Goal: Book appointment/travel/reservation

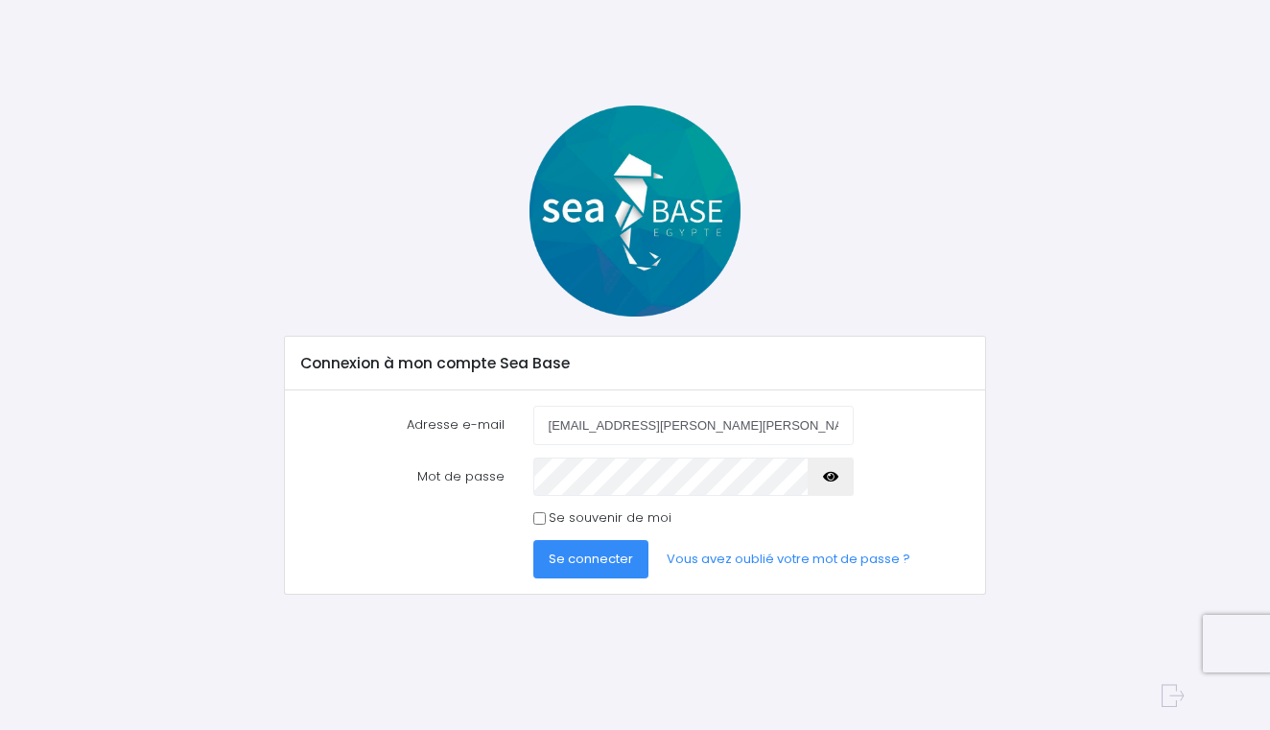
type input "[EMAIL_ADDRESS][PERSON_NAME][PERSON_NAME][DOMAIN_NAME]"
click at [589, 557] on button "Se connecter" at bounding box center [590, 559] width 115 height 38
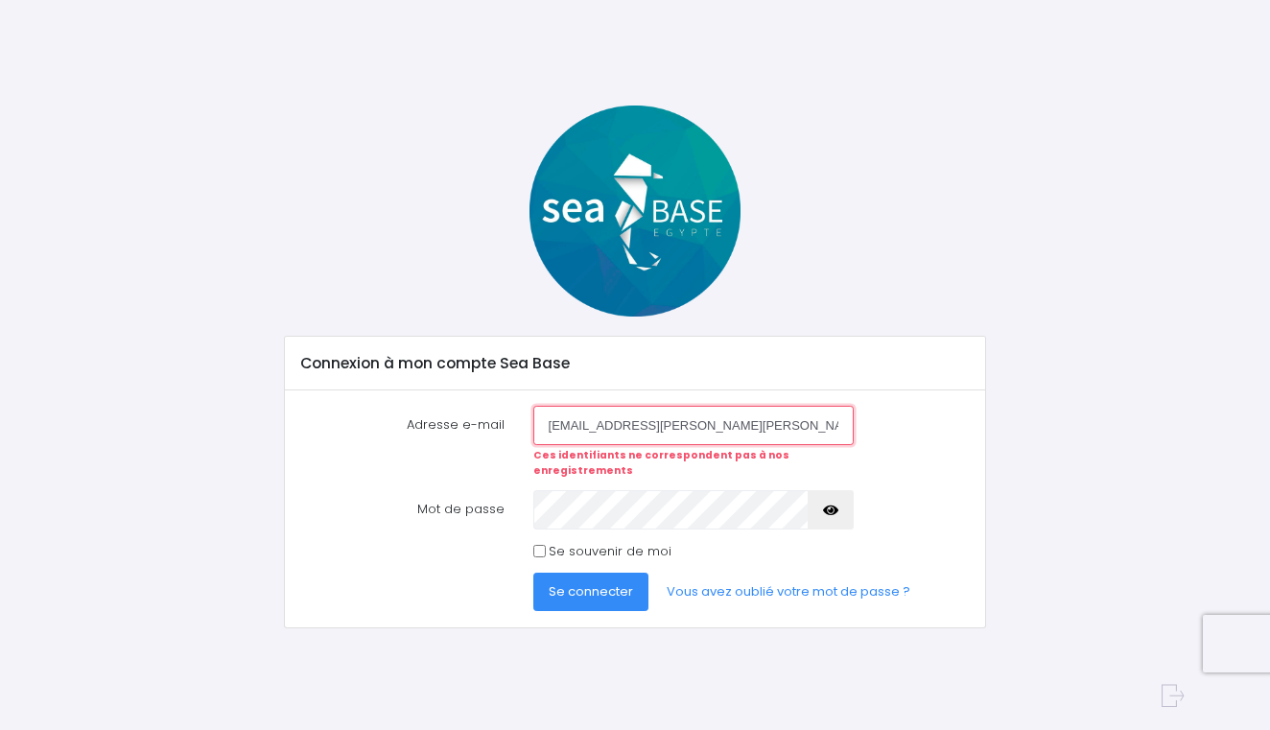
click at [772, 433] on input "aurelie.herrmann.fricker@gmail.com" at bounding box center [693, 425] width 320 height 38
click at [592, 587] on button "Se connecter" at bounding box center [590, 591] width 115 height 38
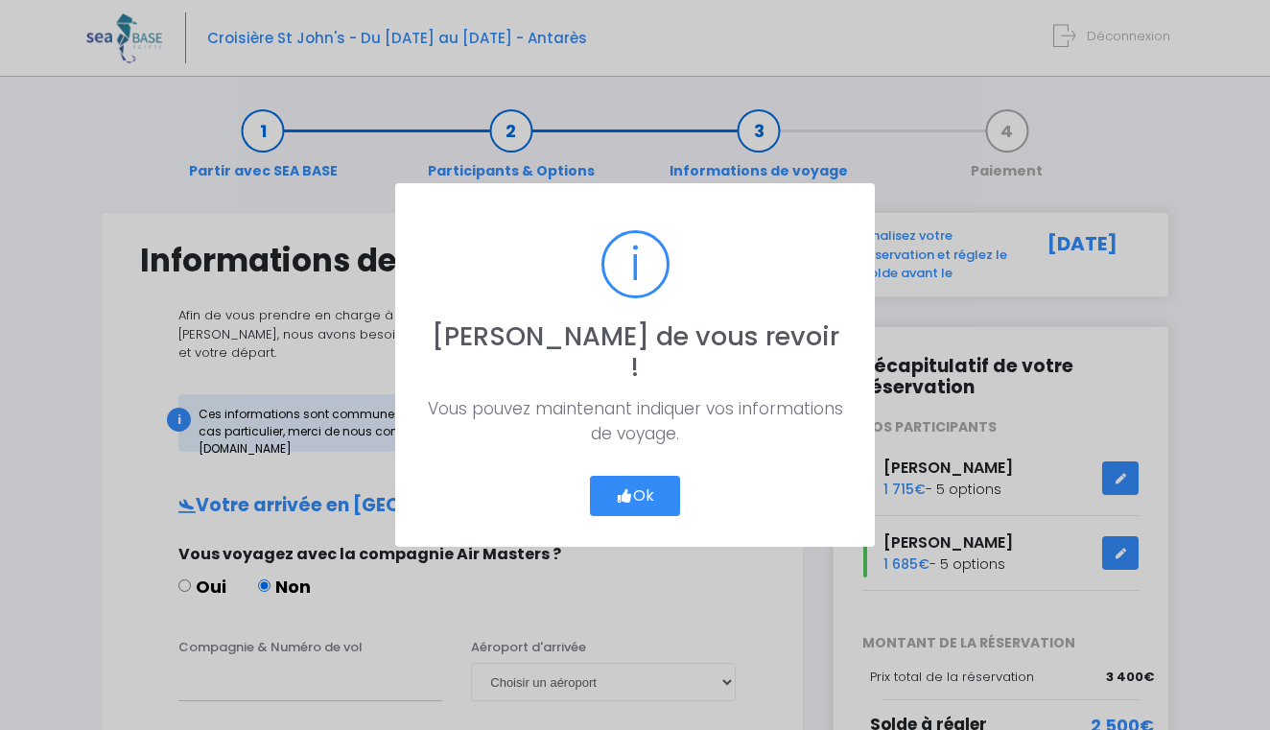
click at [629, 496] on icon "button" at bounding box center [624, 496] width 17 height 0
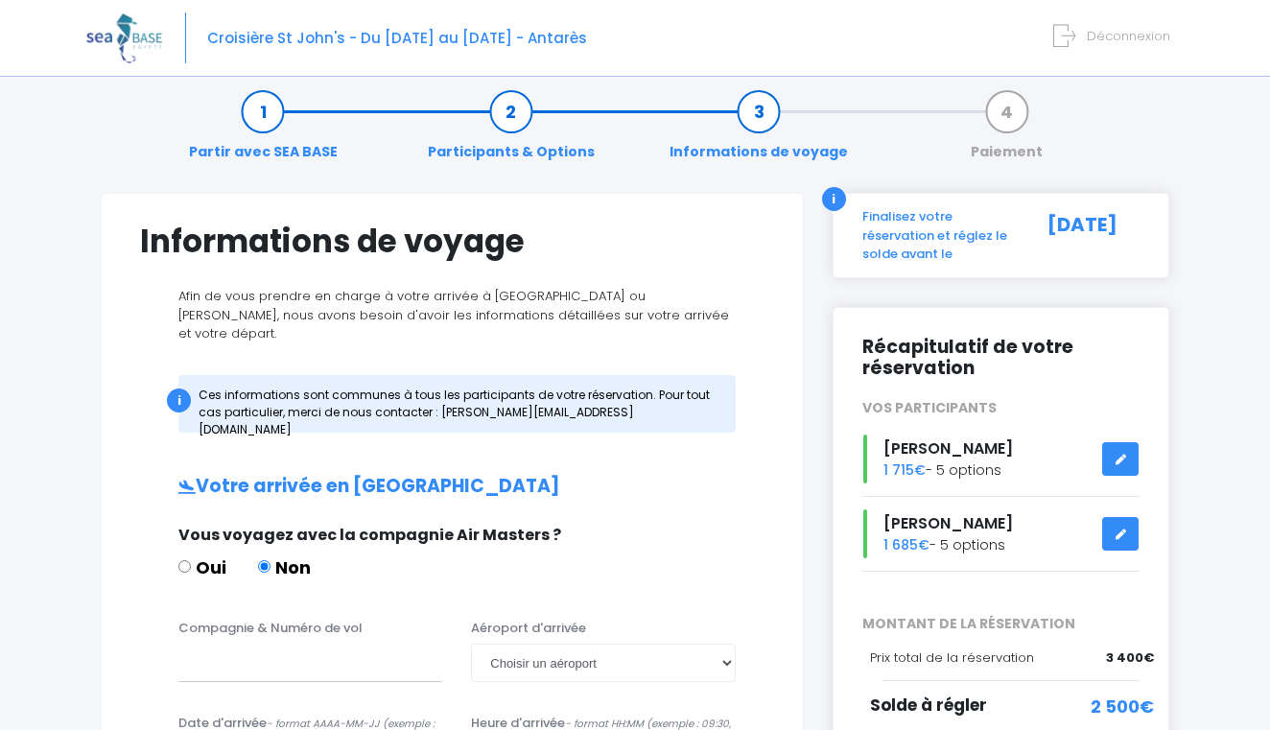
scroll to position [18, 0]
click at [1121, 460] on icon at bounding box center [1119, 460] width 13 height 0
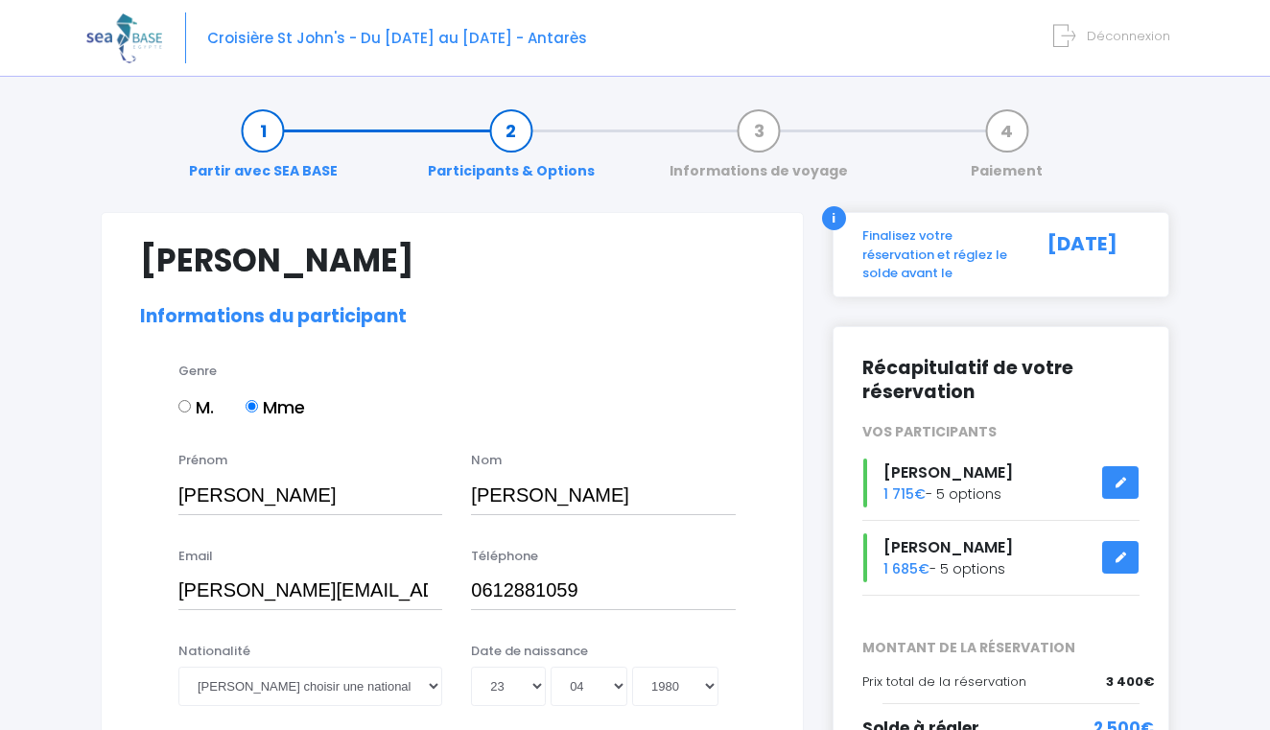
select select "N1"
select select "38/39"
select select "S"
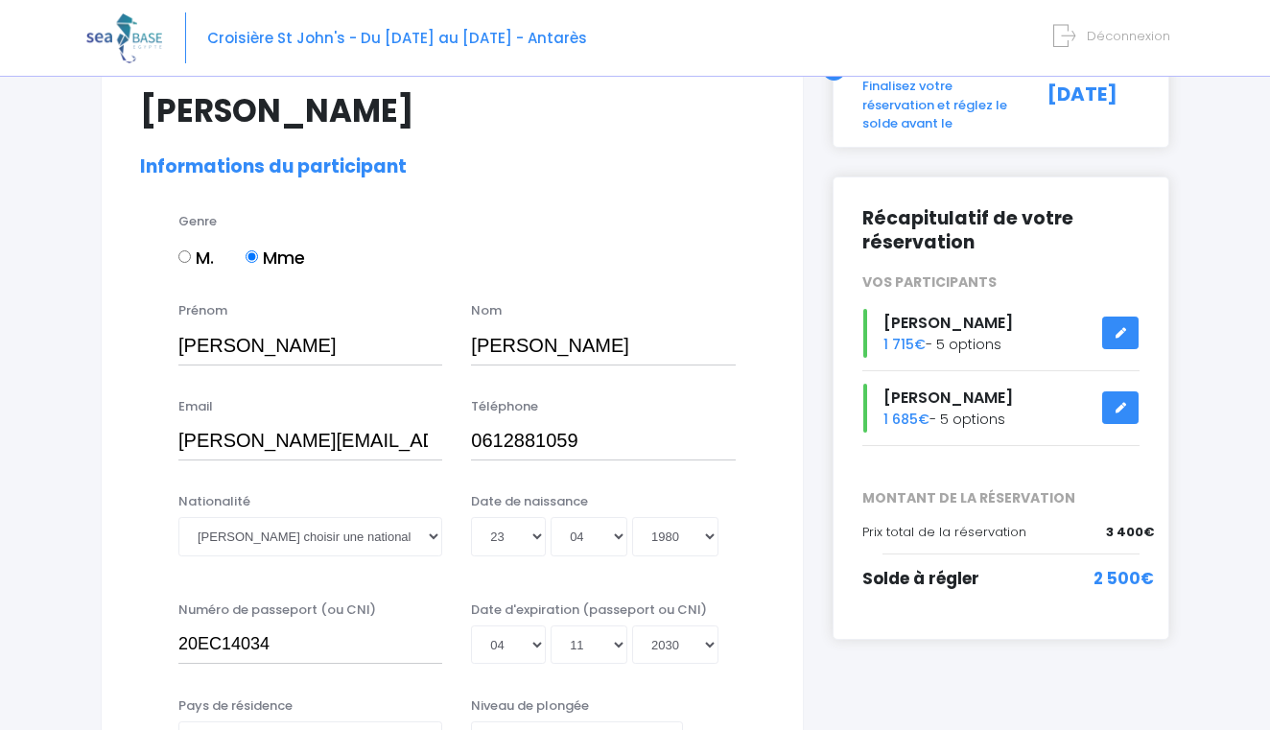
scroll to position [151, 0]
select select "Française"
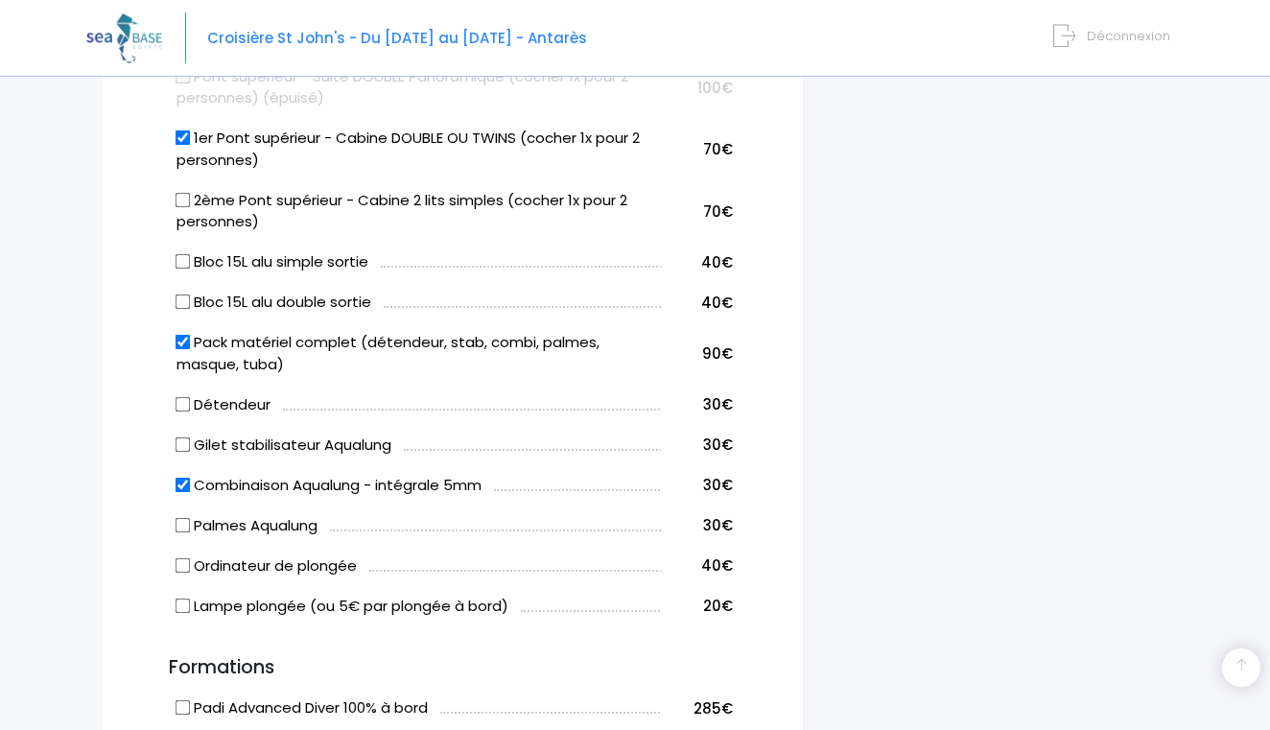
scroll to position [1167, 0]
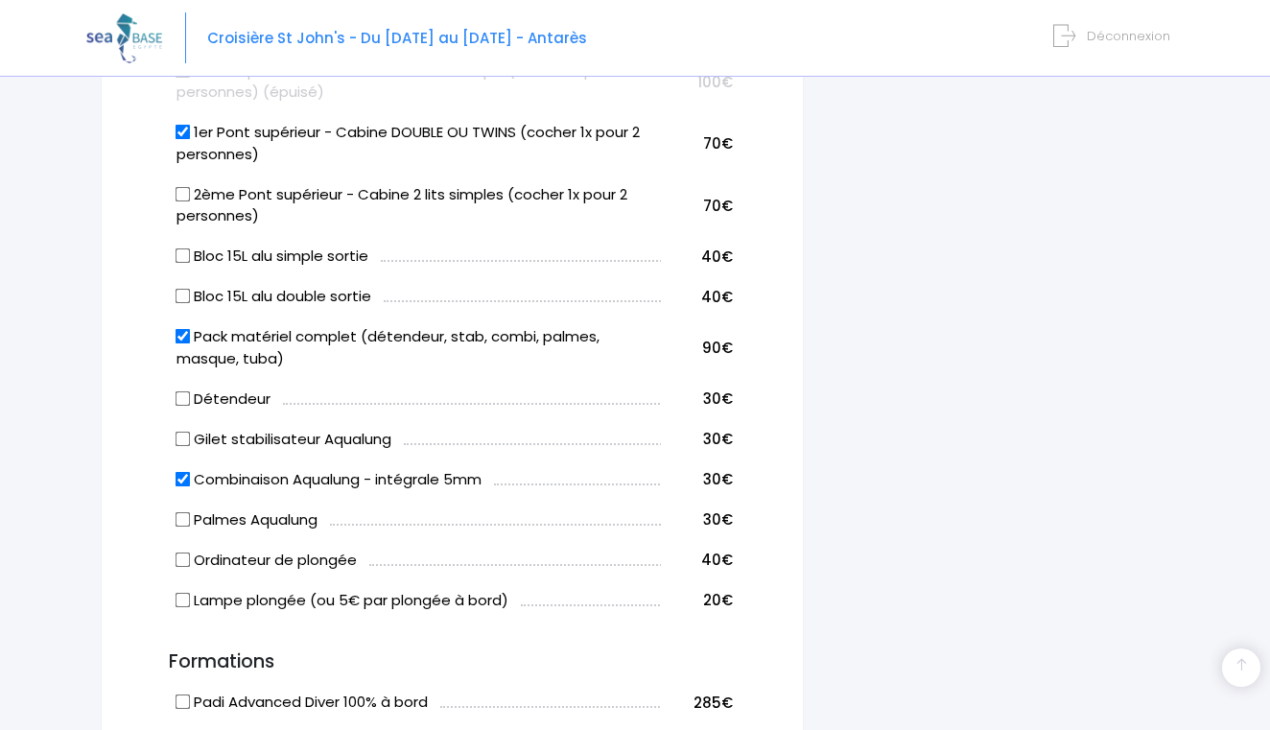
click at [181, 471] on input "Combinaison Aqualung - intégrale 5mm" at bounding box center [182, 478] width 15 height 15
checkbox input "false"
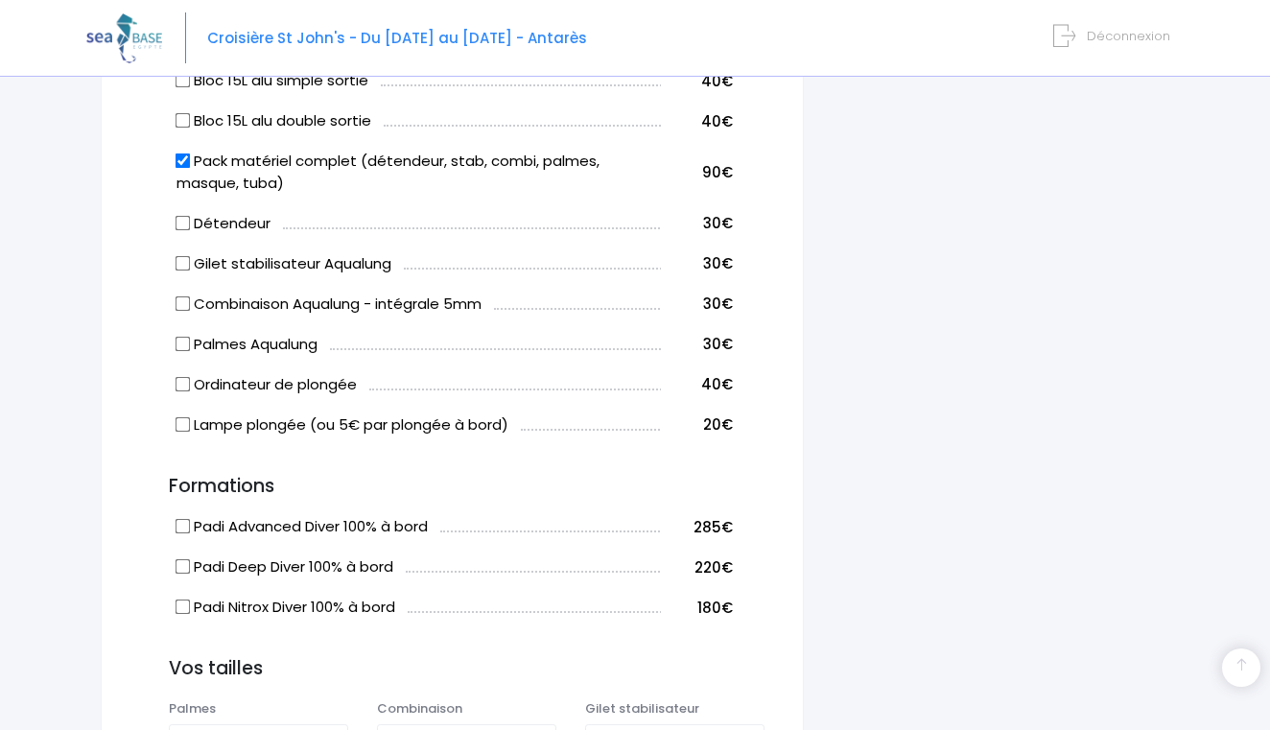
scroll to position [1346, 0]
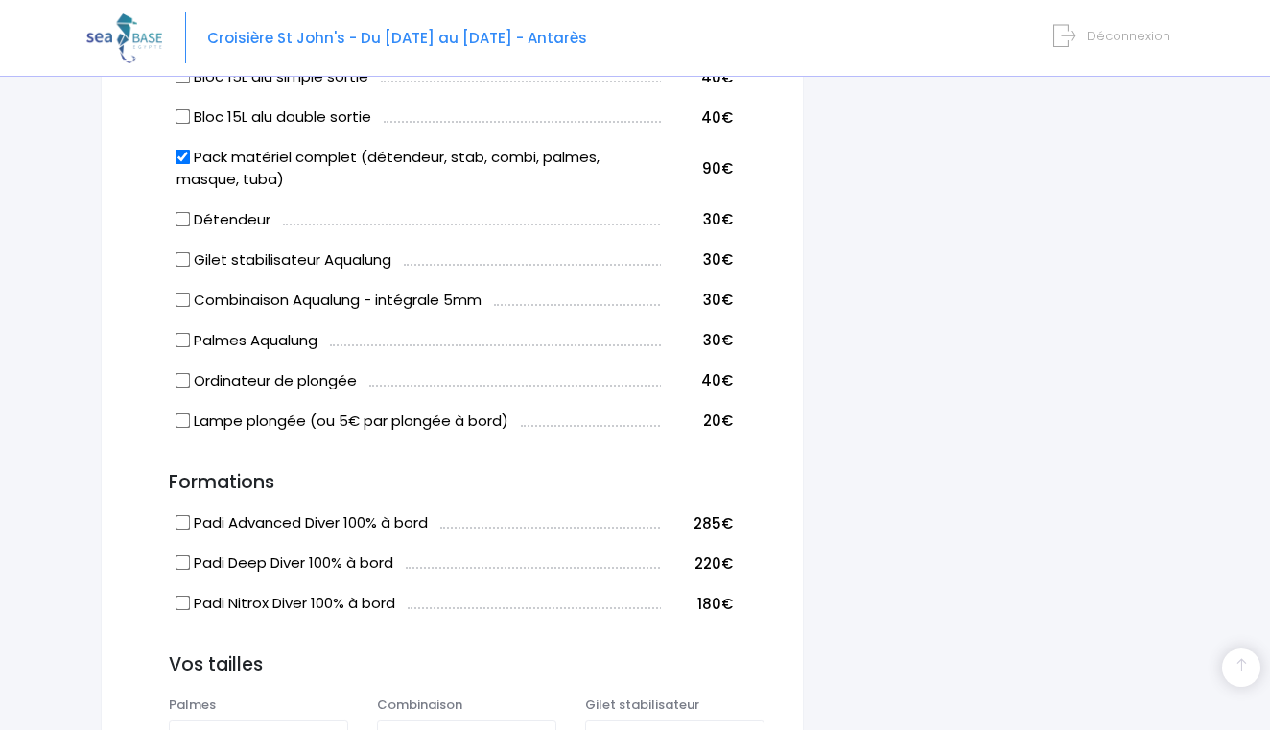
click at [186, 595] on input "Padi Nitrox Diver 100% à bord" at bounding box center [182, 602] width 15 height 15
checkbox input "true"
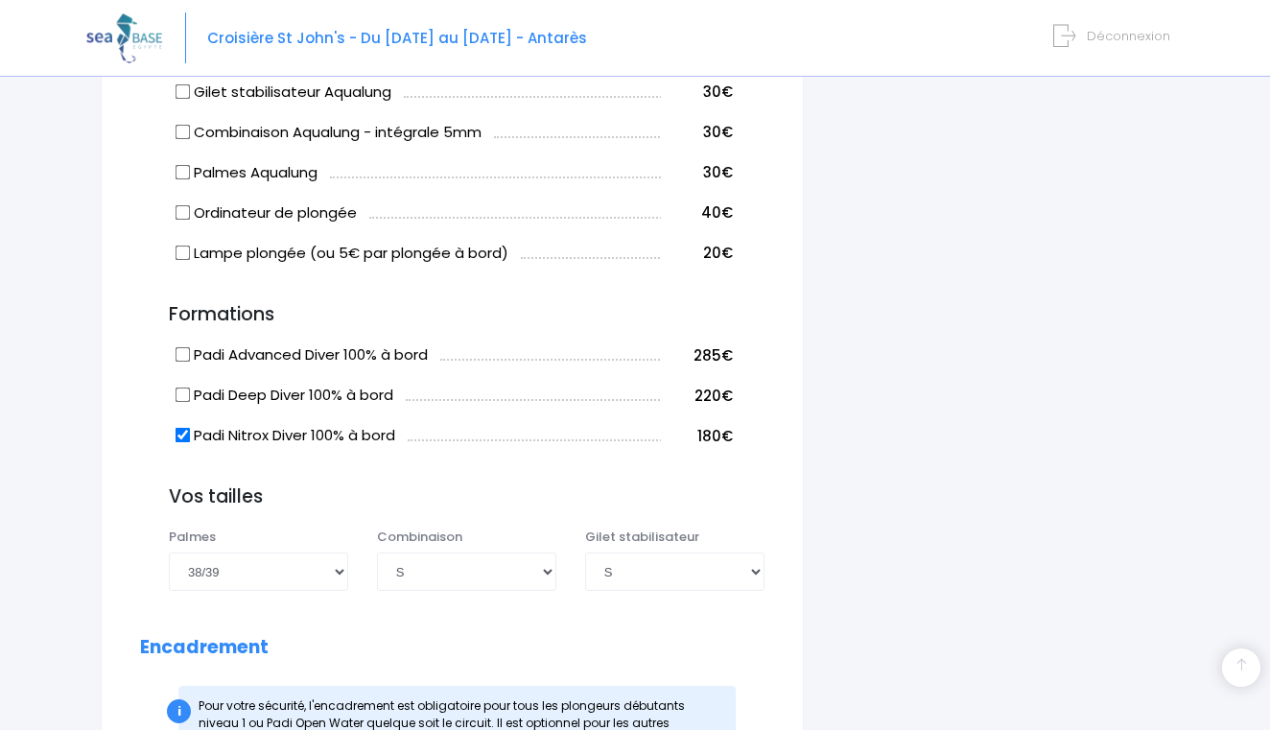
scroll to position [1512, 0]
click at [183, 349] on input "Padi Advanced Diver 100% à bord" at bounding box center [182, 356] width 15 height 15
checkbox input "true"
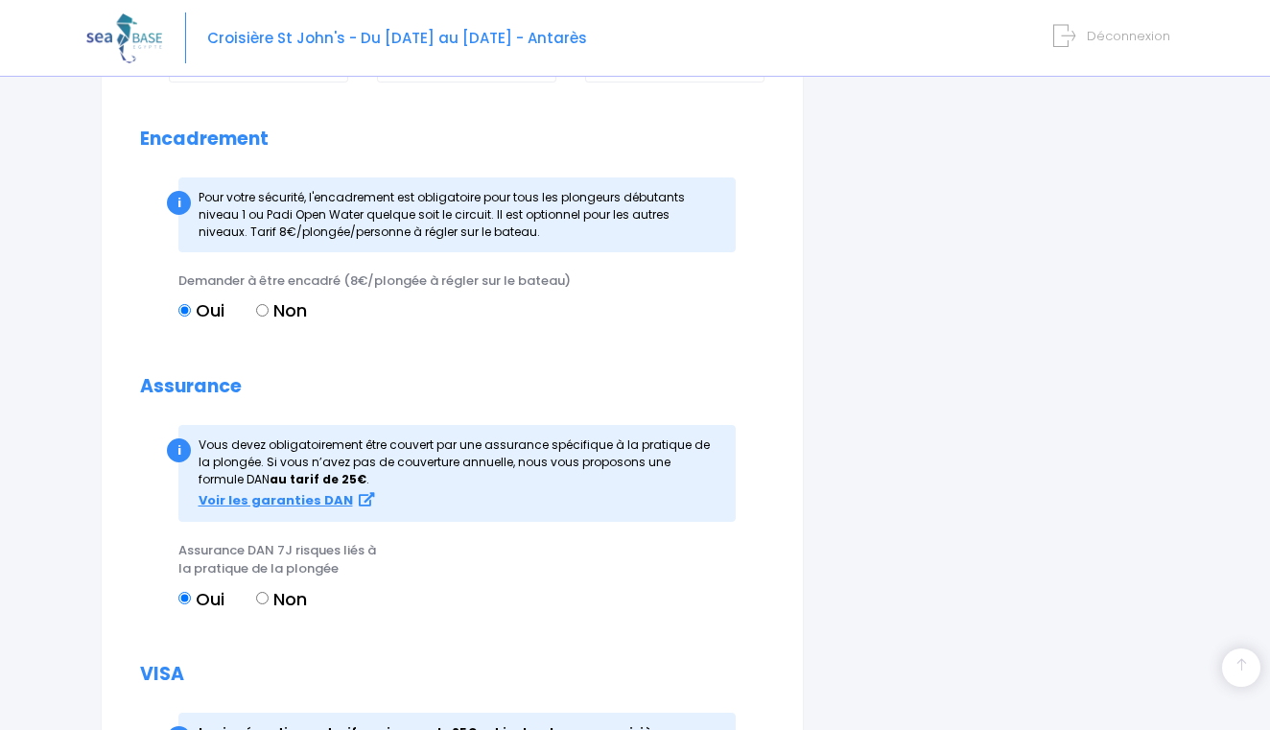
scroll to position [2019, 0]
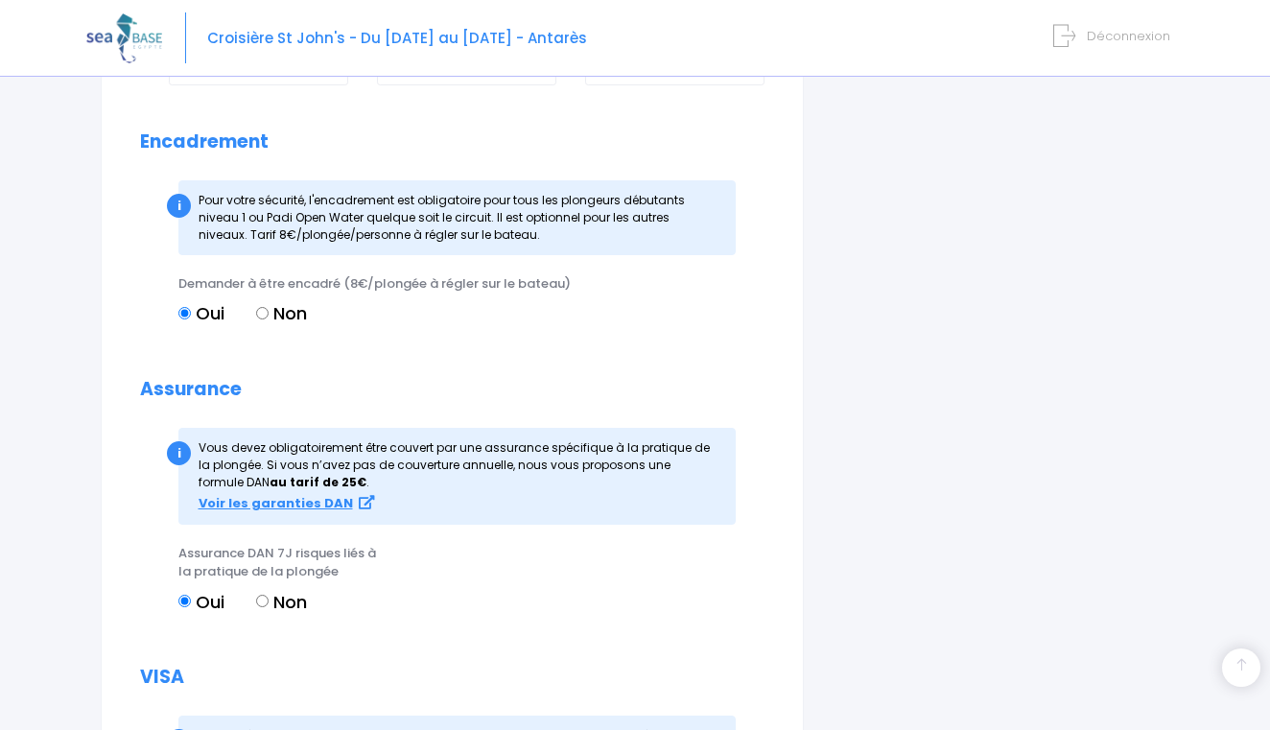
click at [262, 307] on input "Non" at bounding box center [262, 313] width 12 height 12
radio input "true"
click at [188, 307] on input "Oui" at bounding box center [184, 313] width 12 height 12
radio input "true"
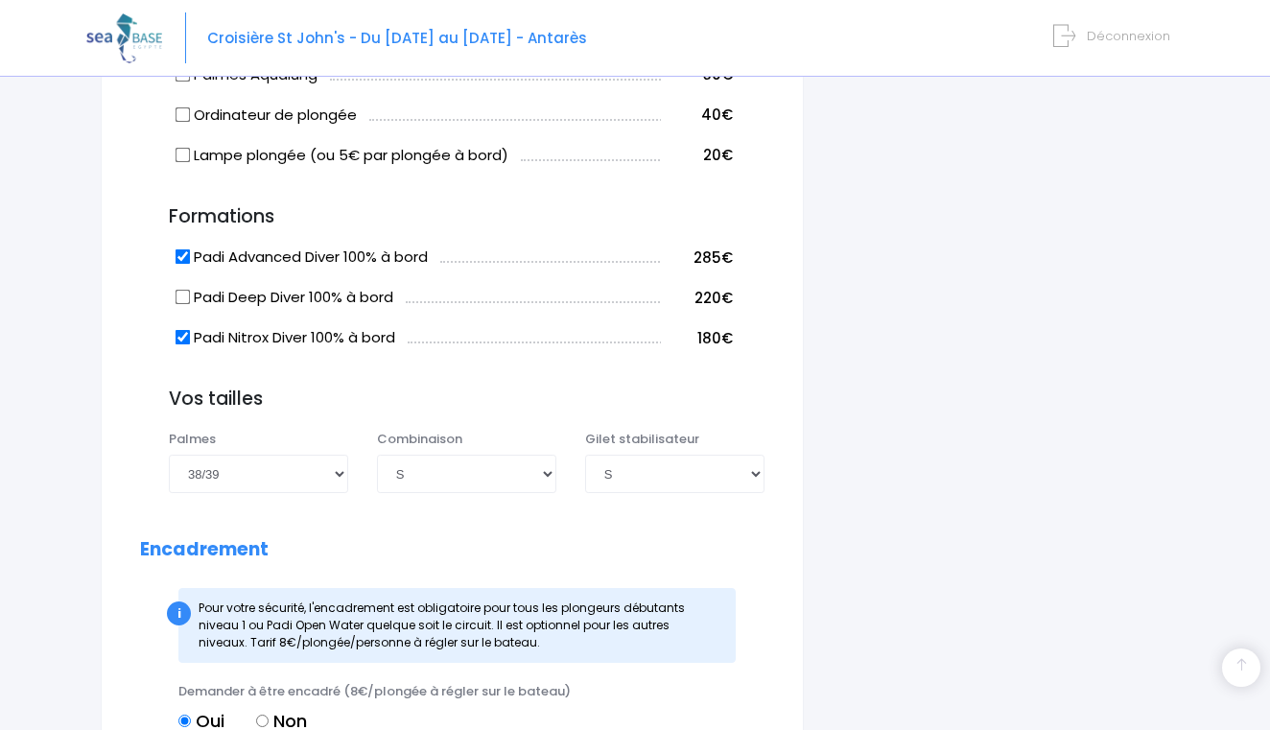
scroll to position [1608, 0]
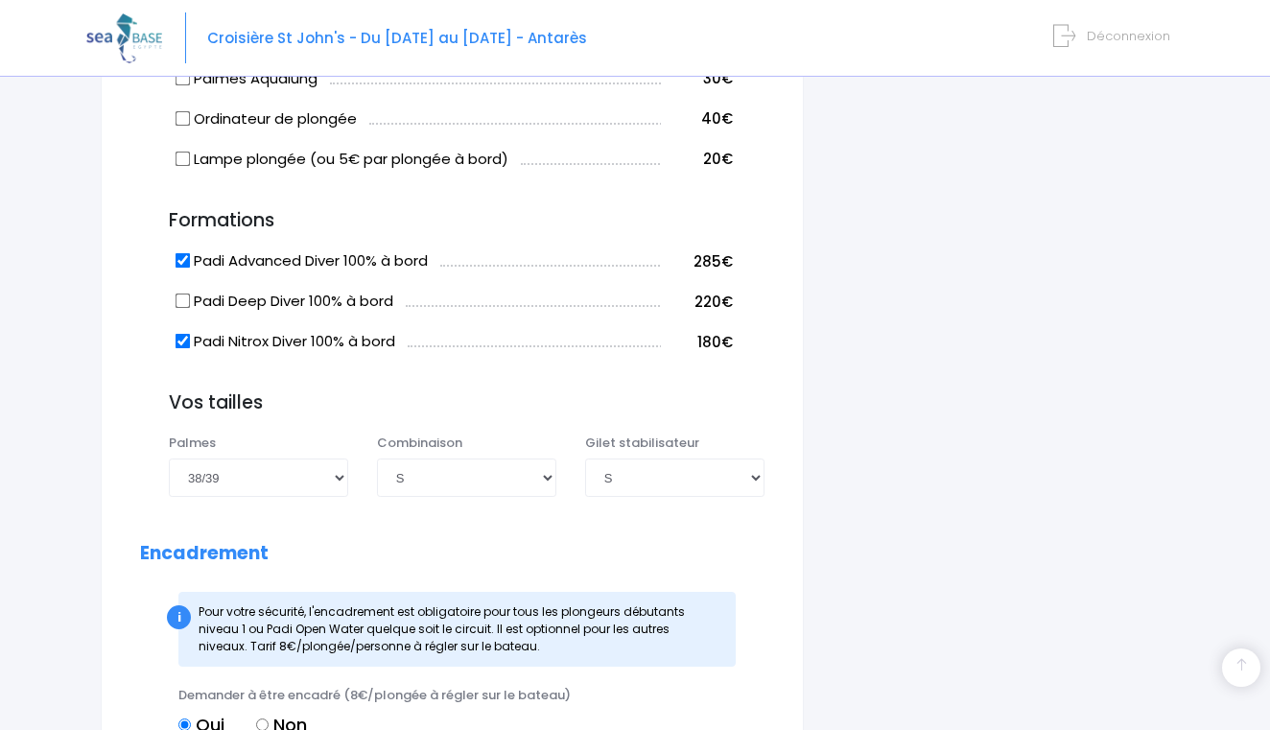
click at [184, 253] on input "Padi Advanced Diver 100% à bord" at bounding box center [182, 260] width 15 height 15
checkbox input "false"
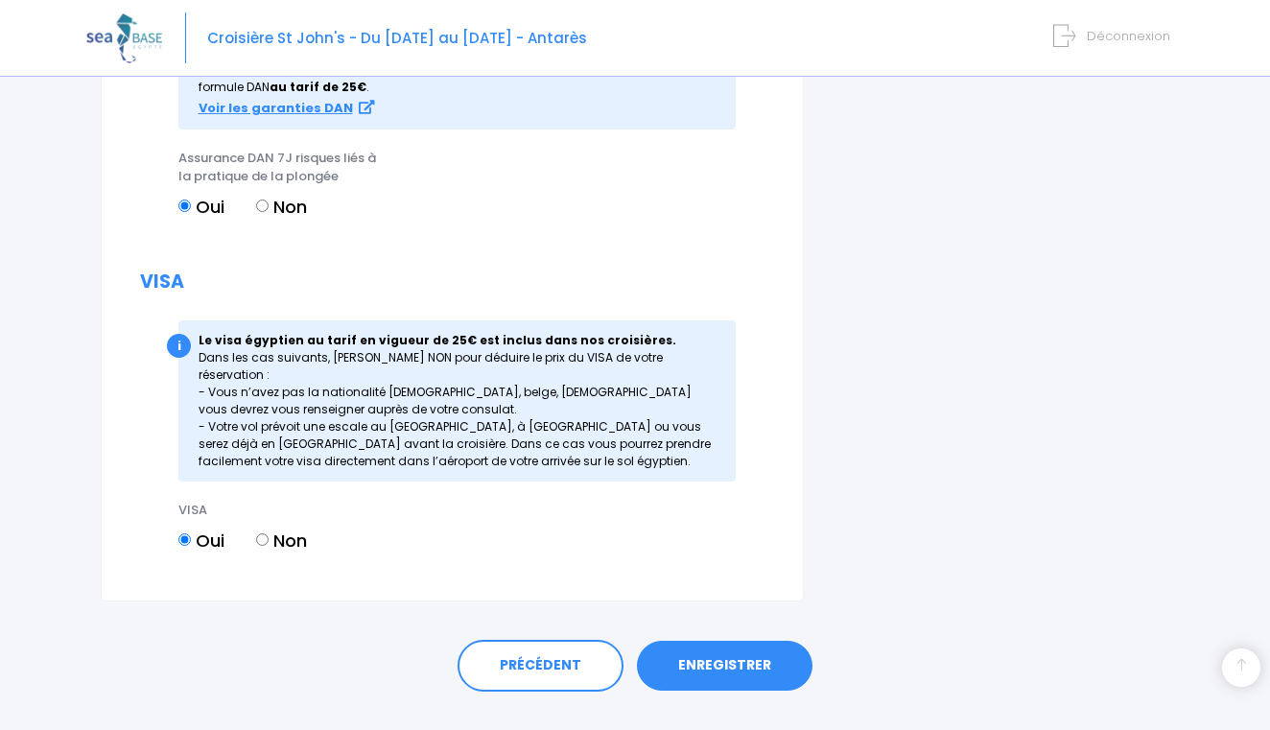
scroll to position [2413, 0]
click at [692, 641] on link "ENREGISTRER" at bounding box center [724, 666] width 175 height 50
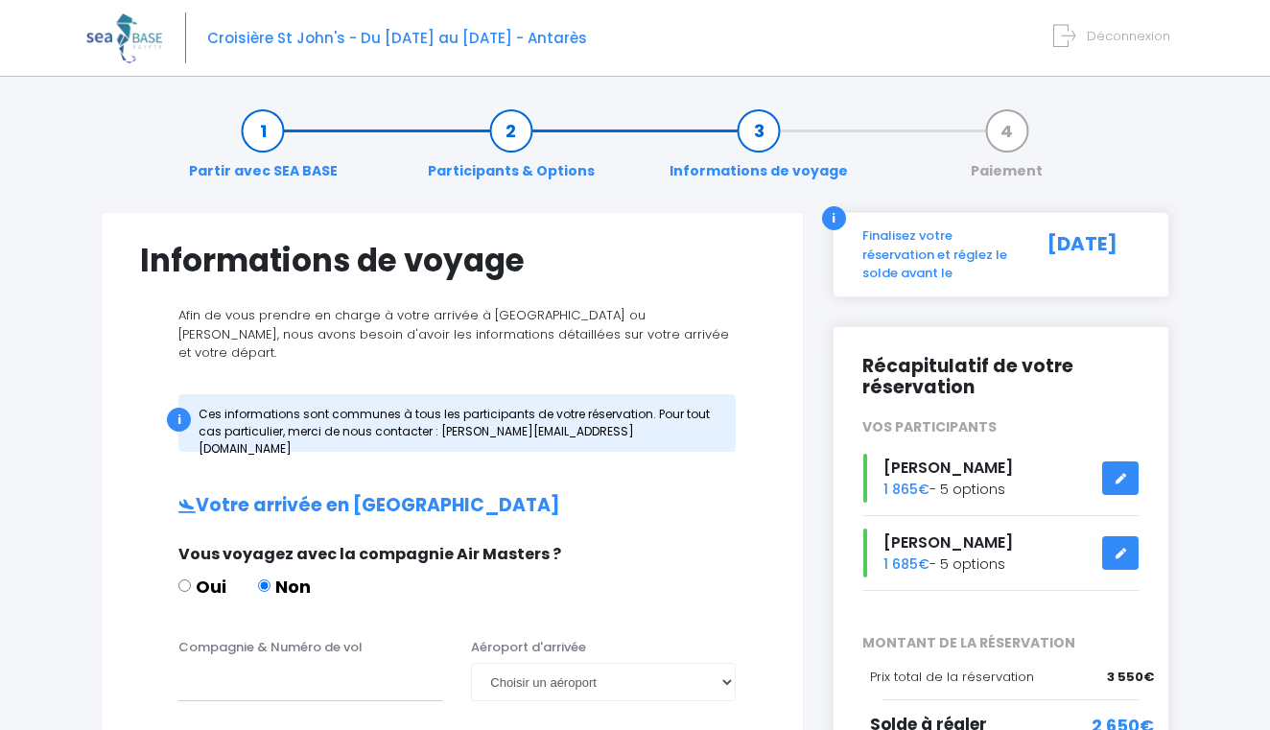
click at [1120, 483] on link at bounding box center [1120, 478] width 36 height 34
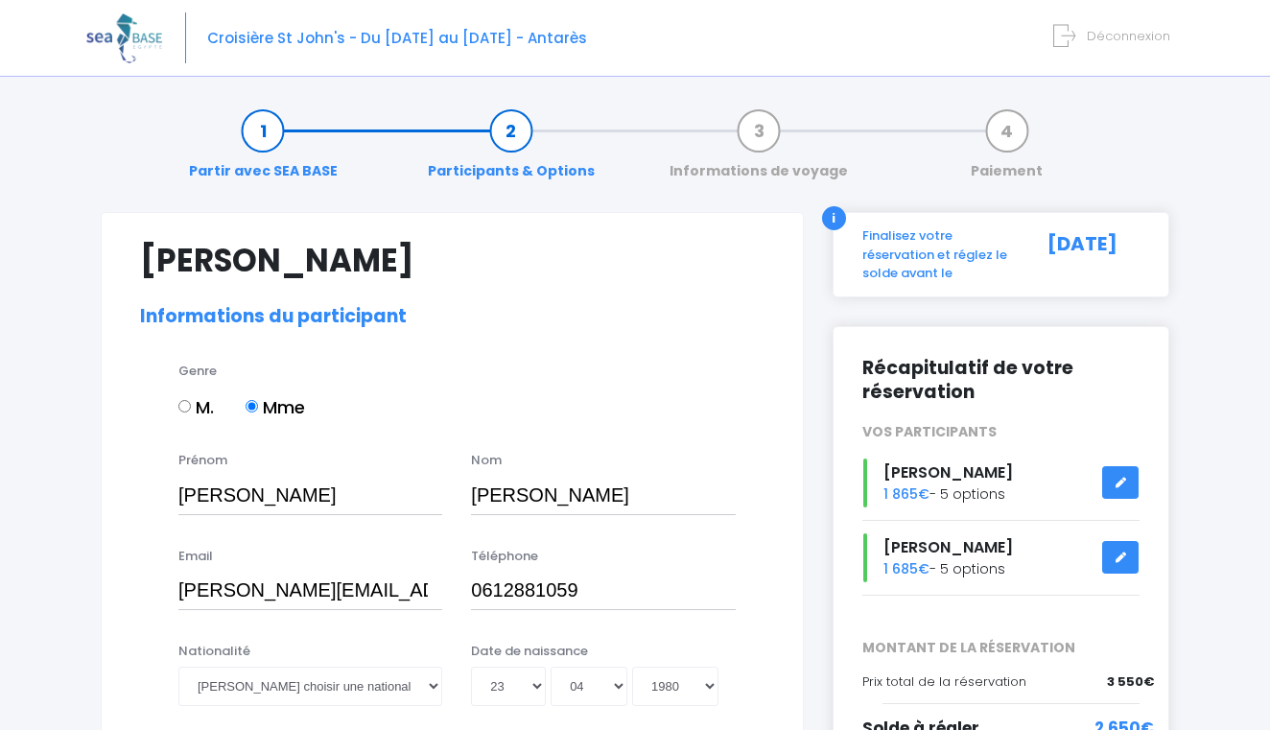
select select "N1"
select select "38/39"
select select "S"
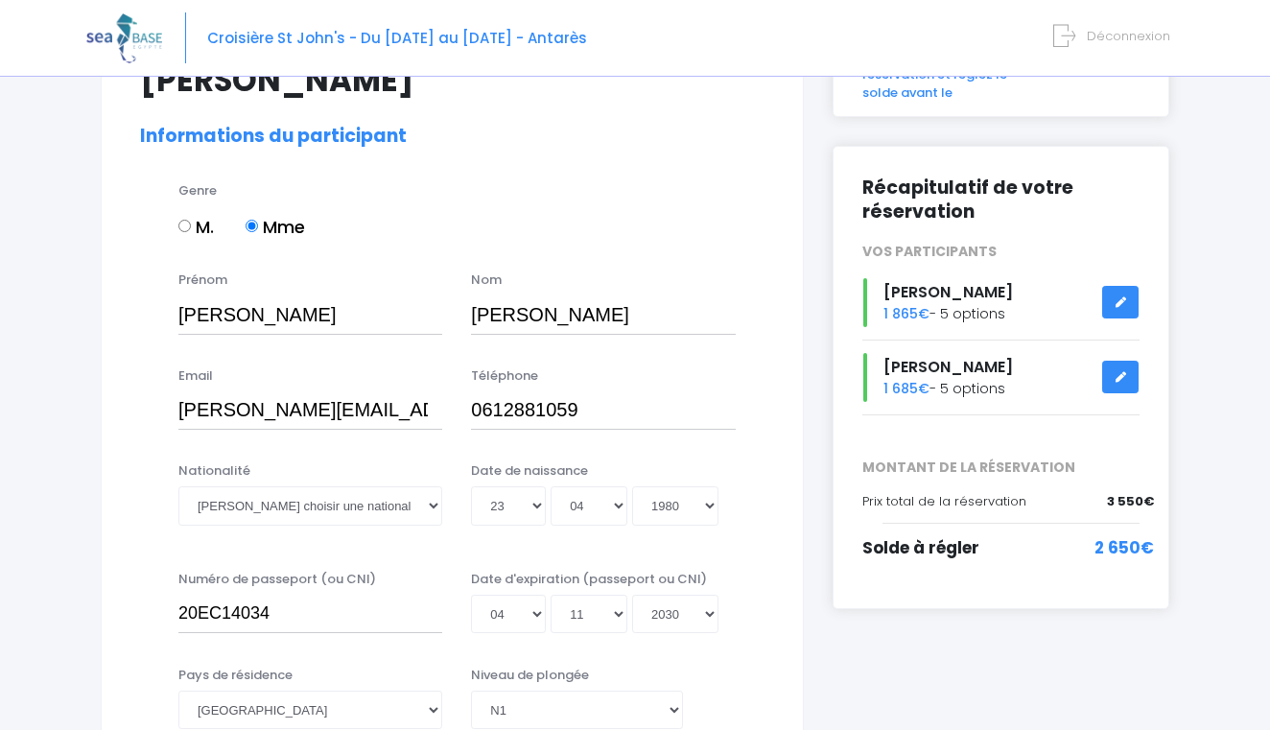
scroll to position [188, 0]
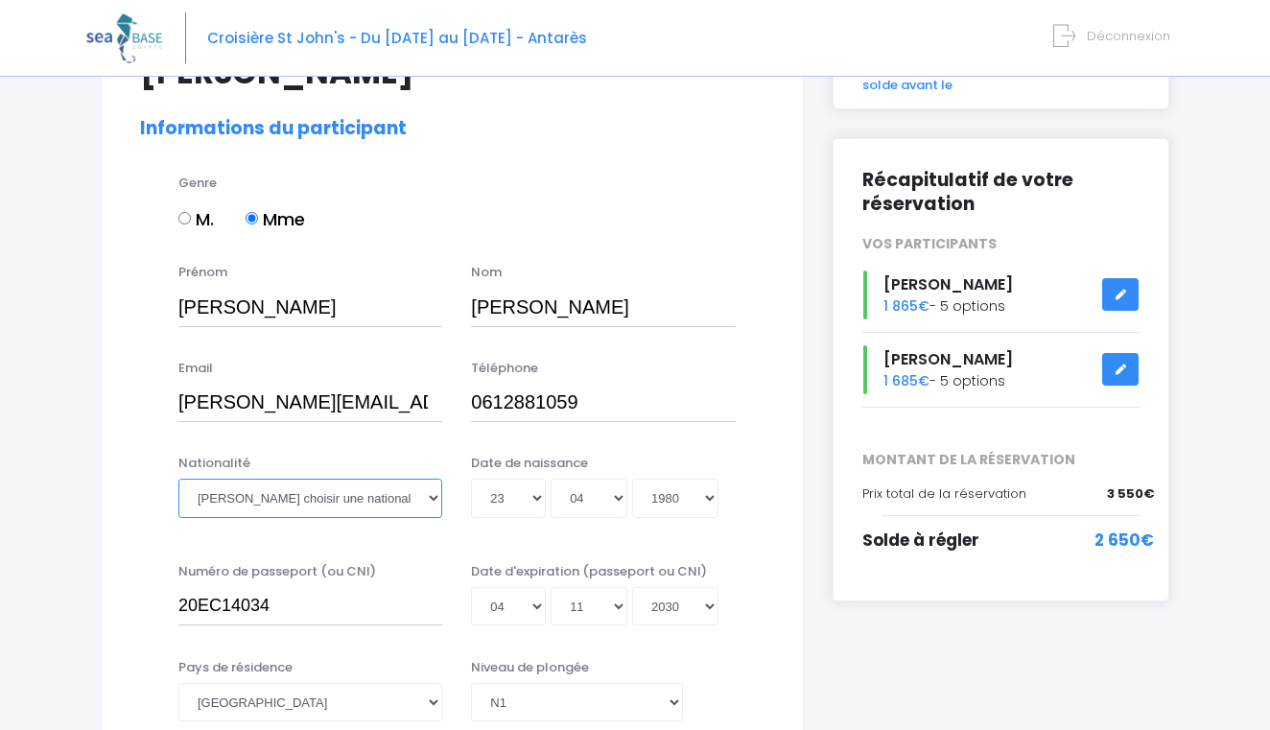
select select "Française"
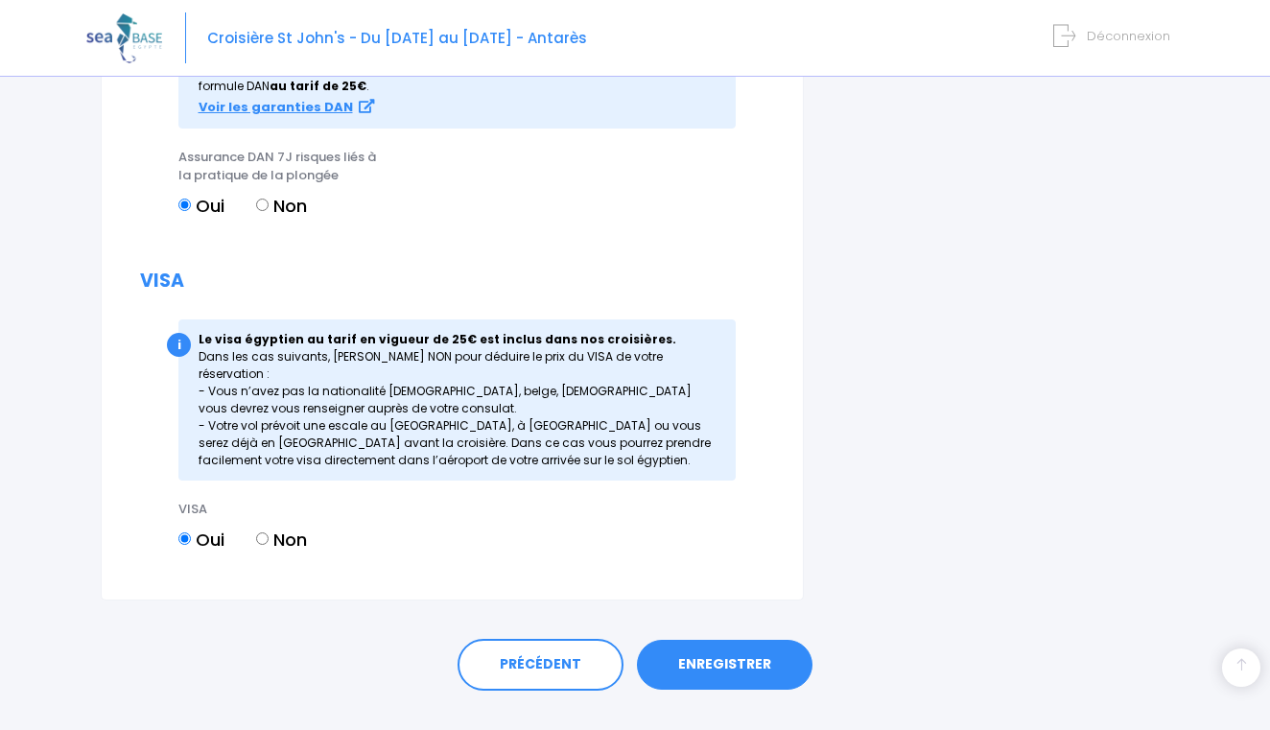
scroll to position [2413, 0]
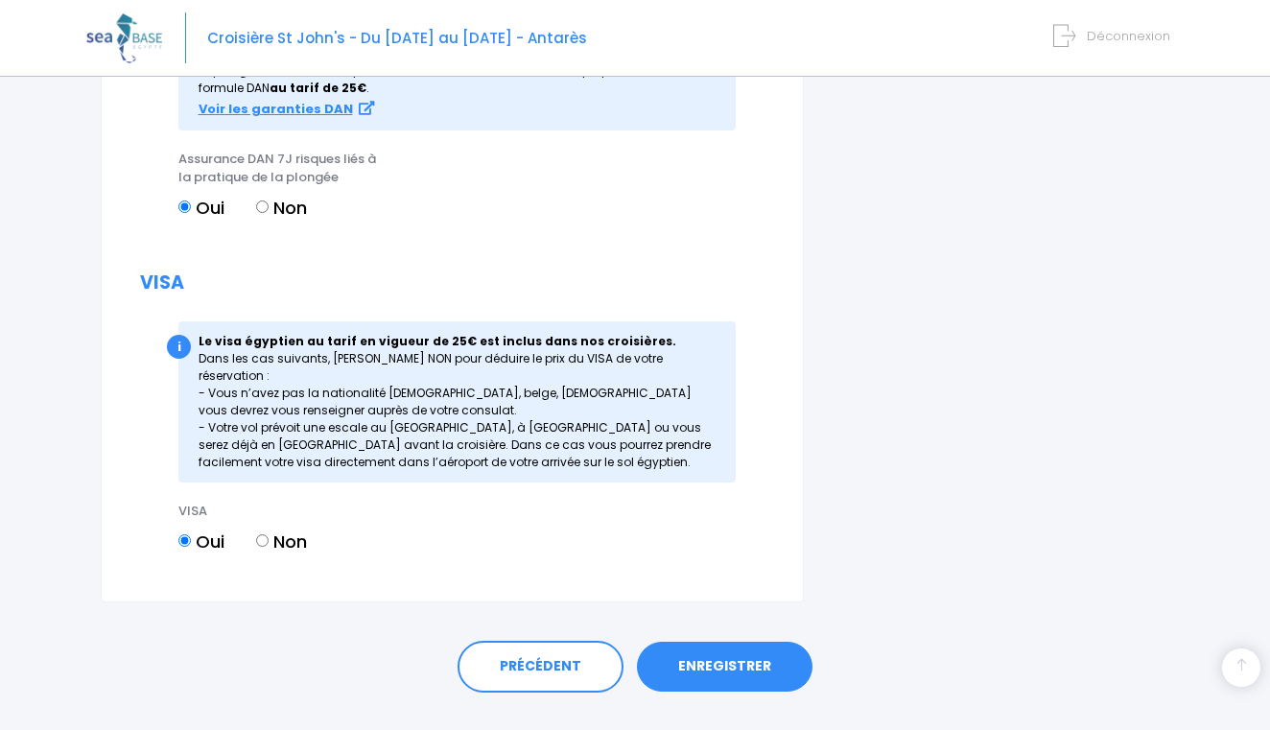
click at [705, 641] on link "ENREGISTRER" at bounding box center [724, 666] width 175 height 50
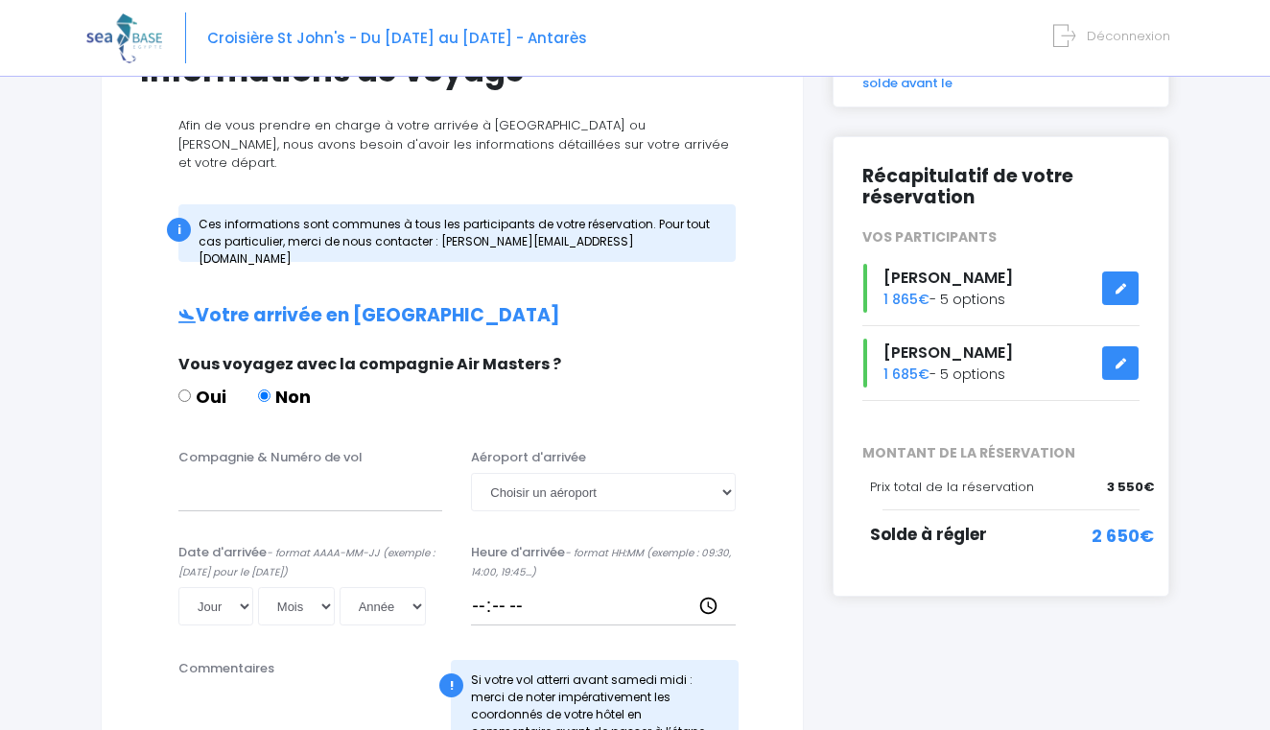
scroll to position [198, 0]
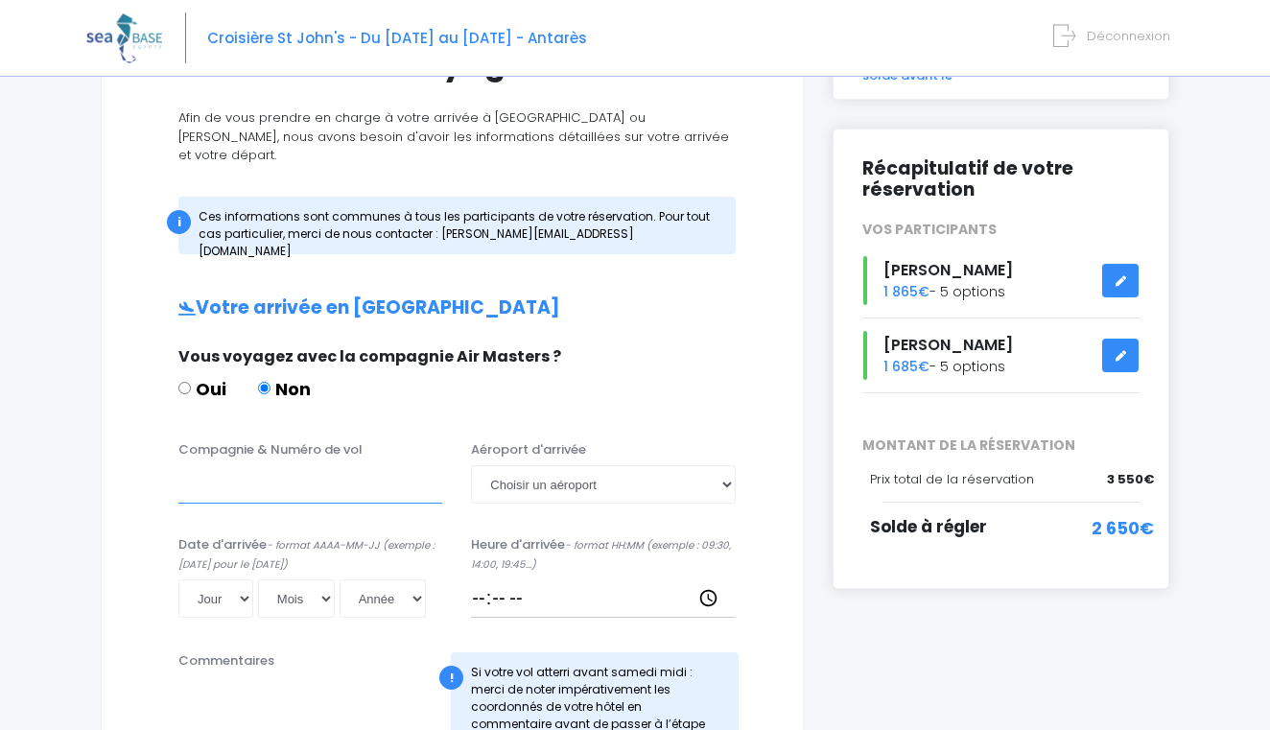
click at [284, 465] on input "Compagnie & Numéro de vol" at bounding box center [310, 484] width 264 height 38
type input "easy jet"
select select "Hurghada"
select select "06"
select select "12"
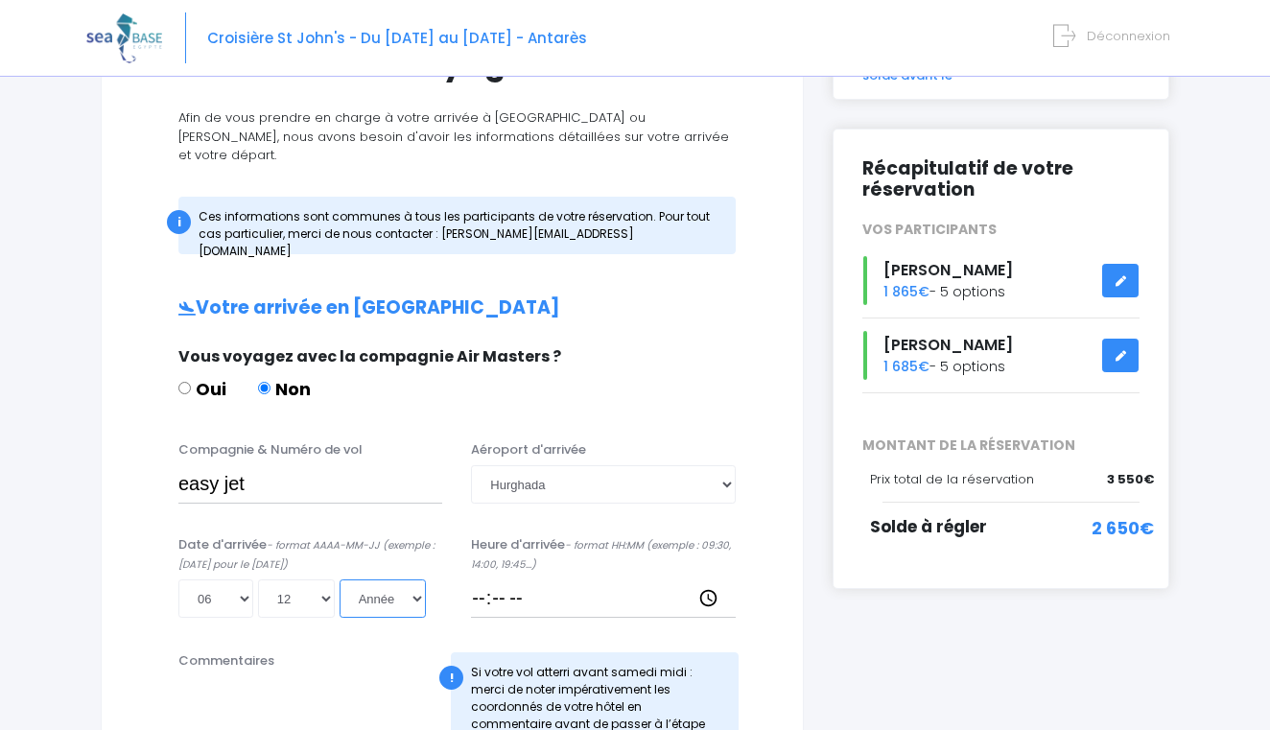
select select "2025"
type input "[DATE]"
click at [536, 589] on input "Heure d'arrivée - format HH:MM (exemple : 09:30, 14:00, 19:45...)" at bounding box center [603, 598] width 264 height 38
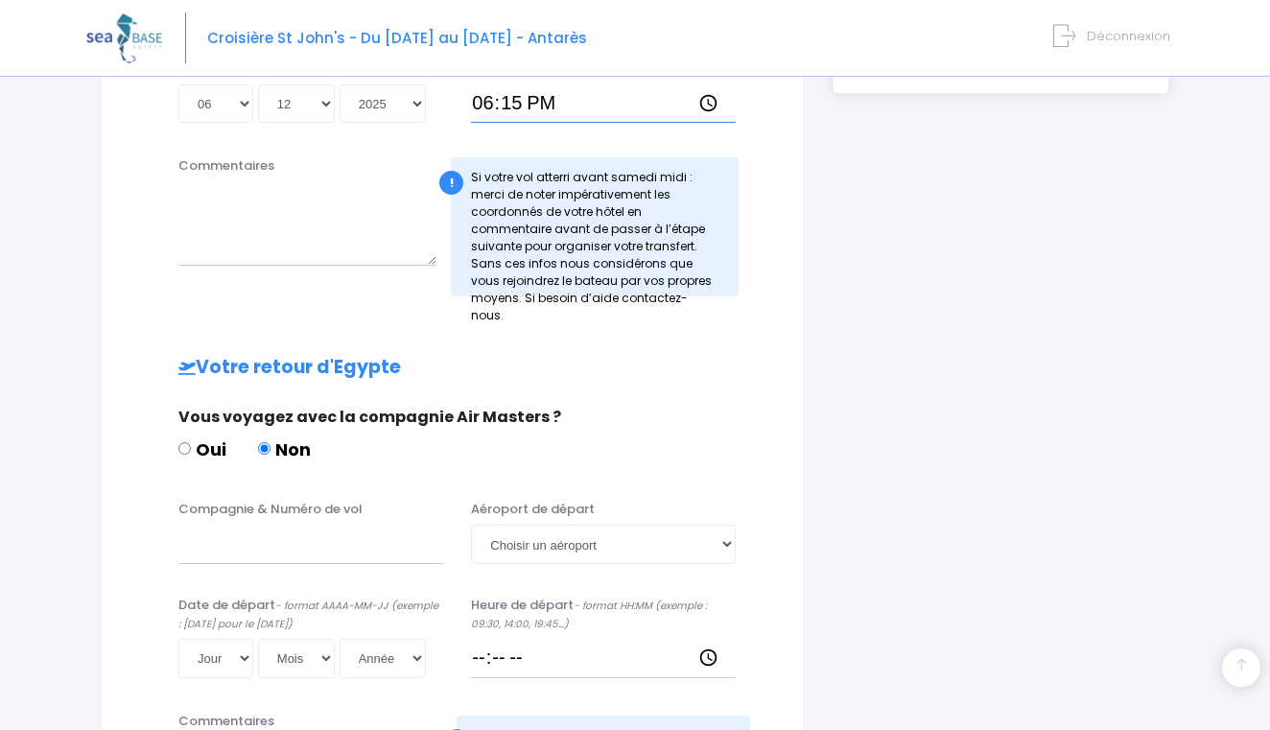
scroll to position [696, 0]
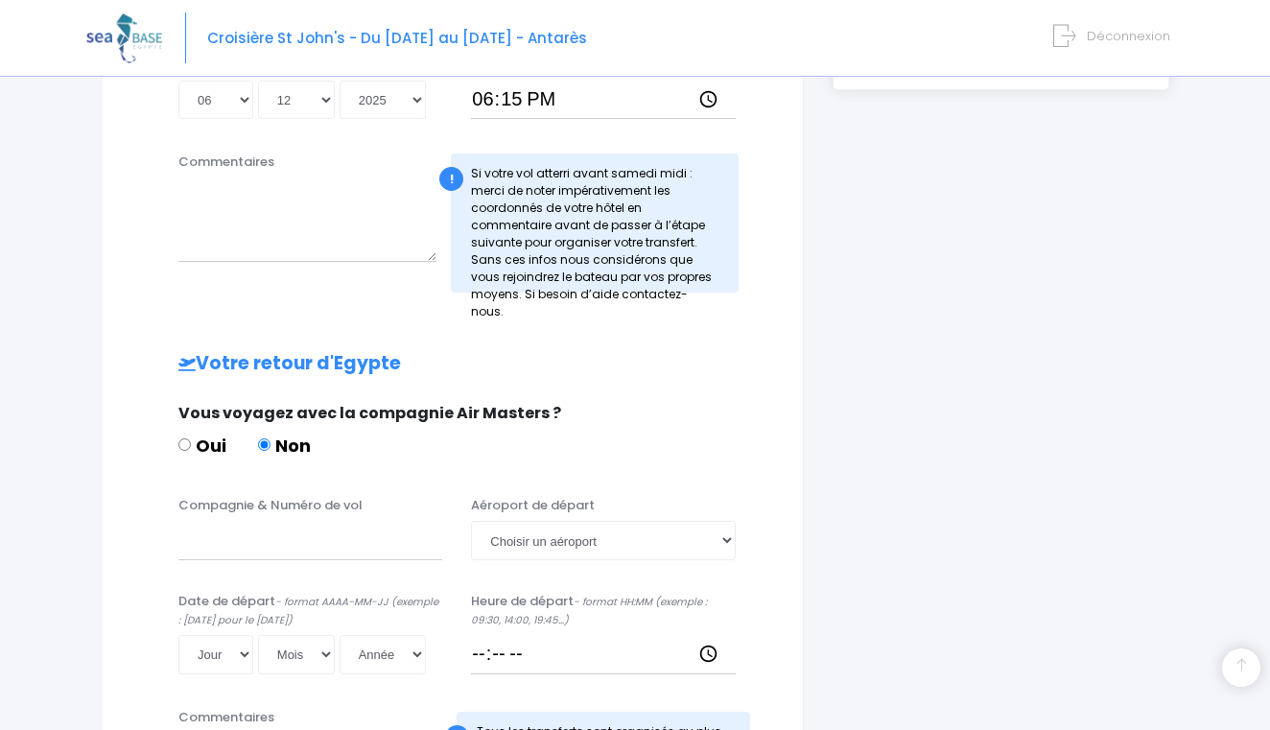
type input "18:15"
click at [281, 527] on input "Compagnie & Numéro de vol" at bounding box center [310, 540] width 264 height 38
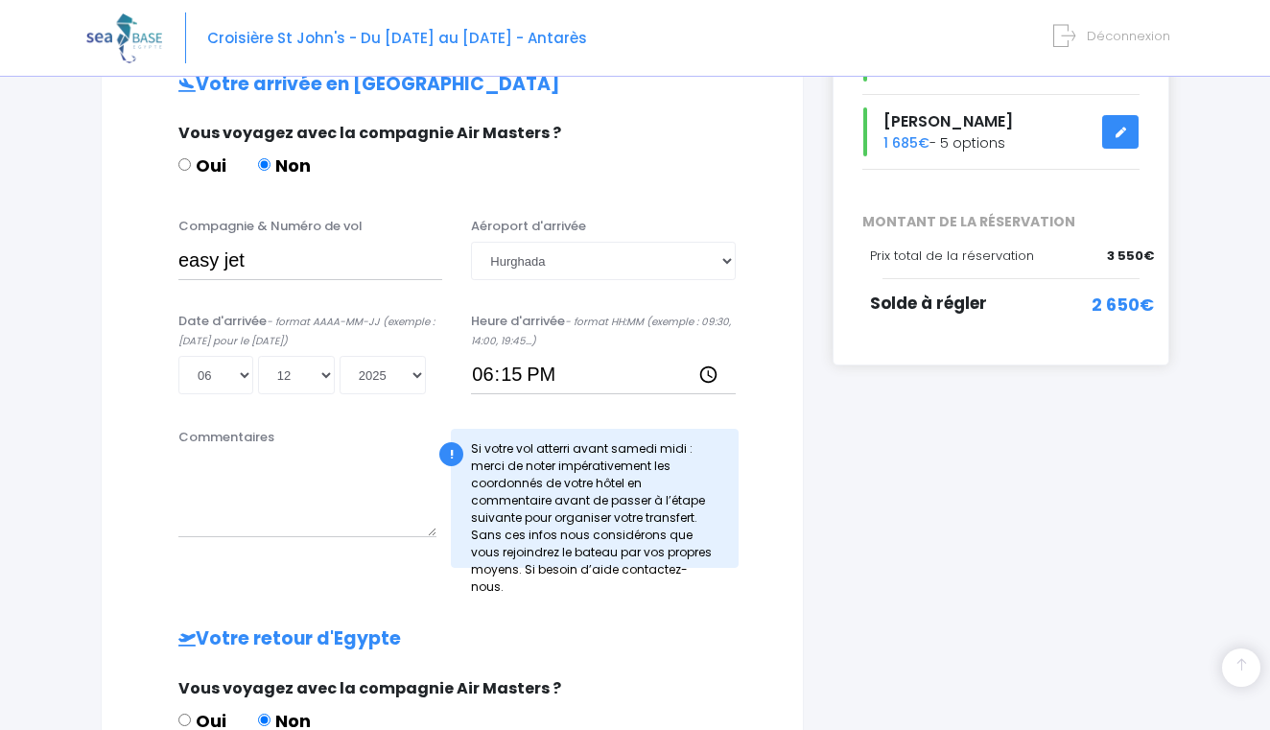
scroll to position [417, 0]
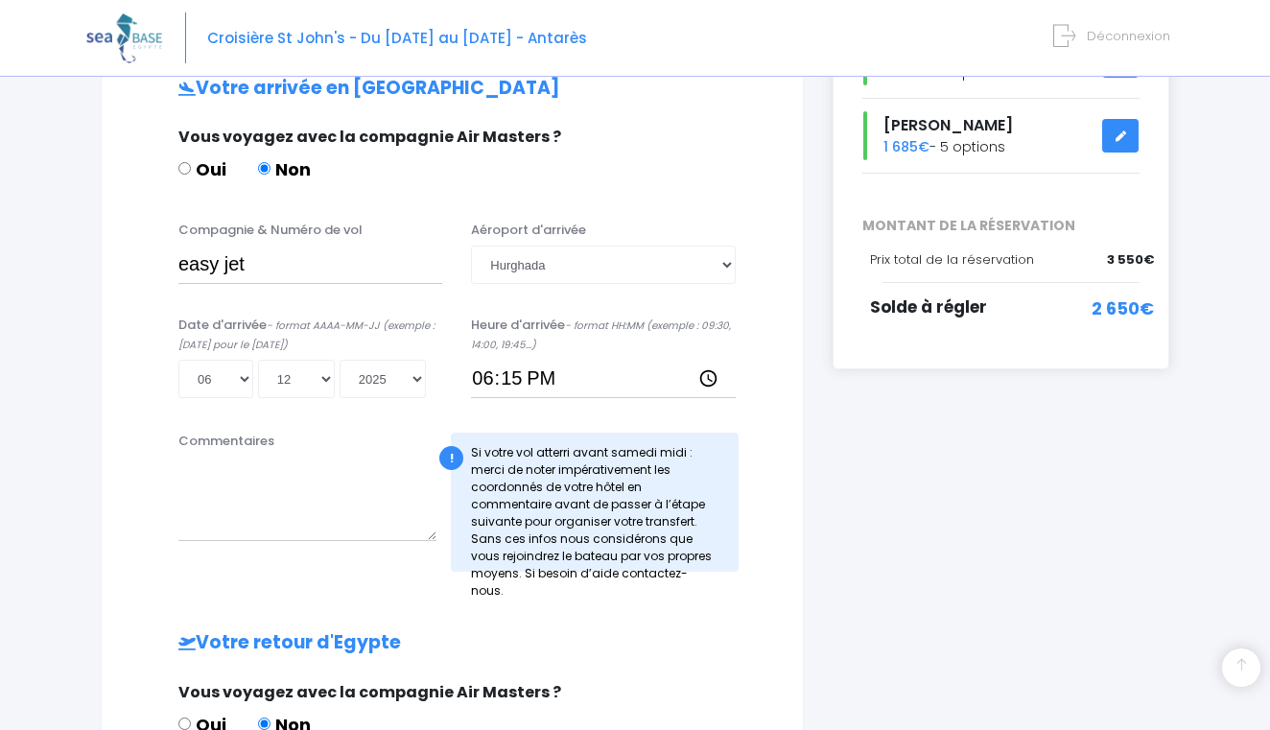
type input "EAsy jet"
click at [340, 245] on input "easy jet" at bounding box center [310, 264] width 264 height 38
click at [307, 248] on input "easy jet" at bounding box center [310, 264] width 264 height 38
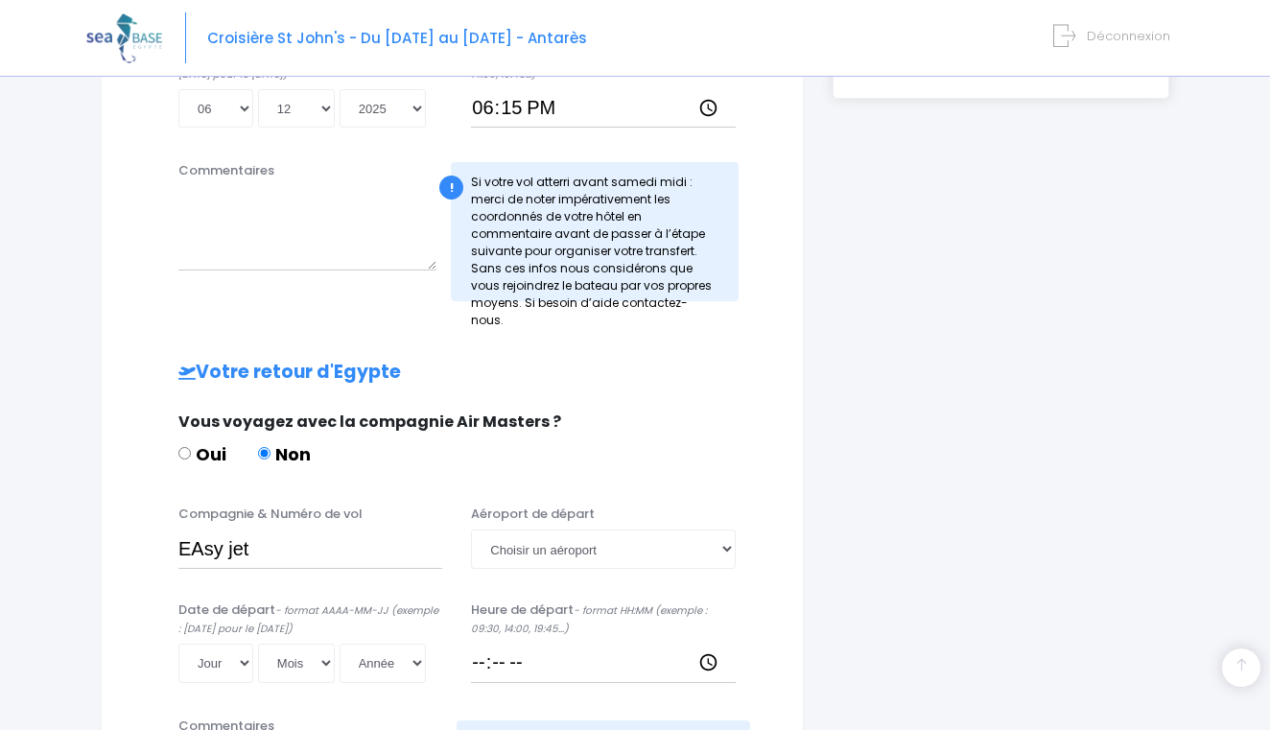
scroll to position [689, 0]
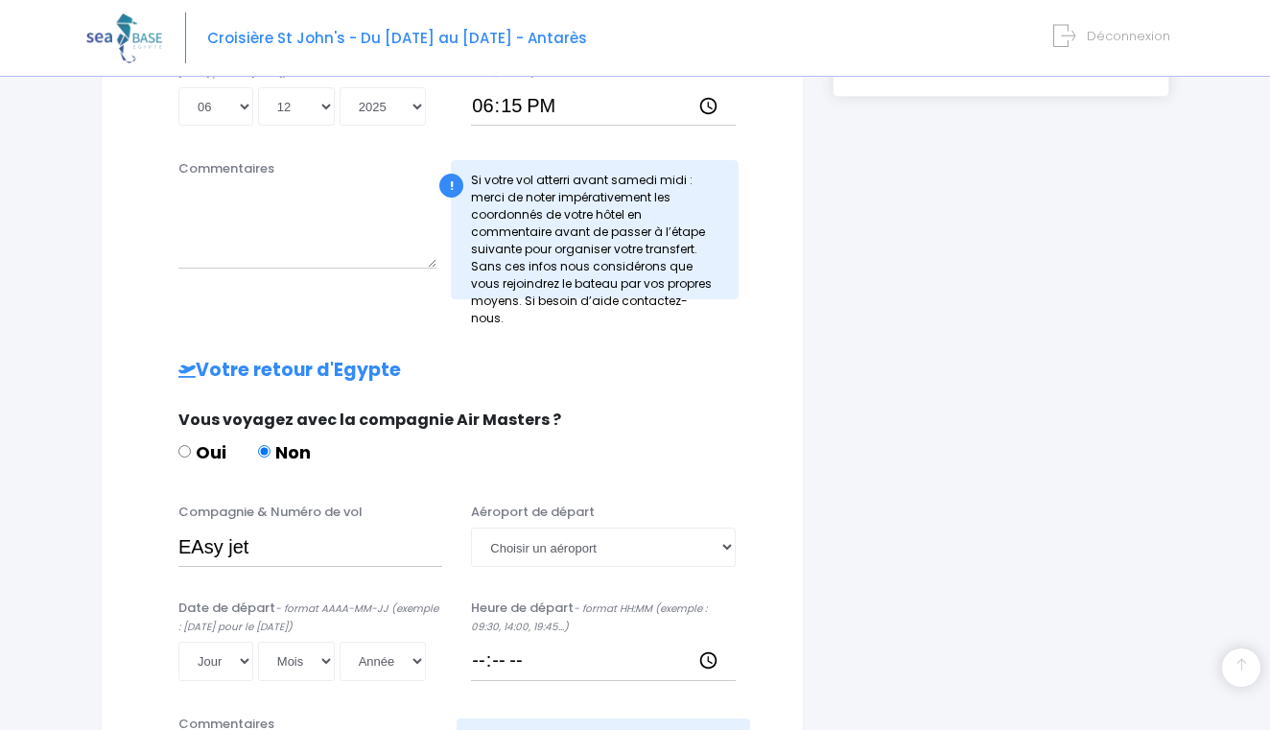
type input "easy jet EZS1267"
click at [306, 527] on input "EAsy jet" at bounding box center [310, 546] width 264 height 38
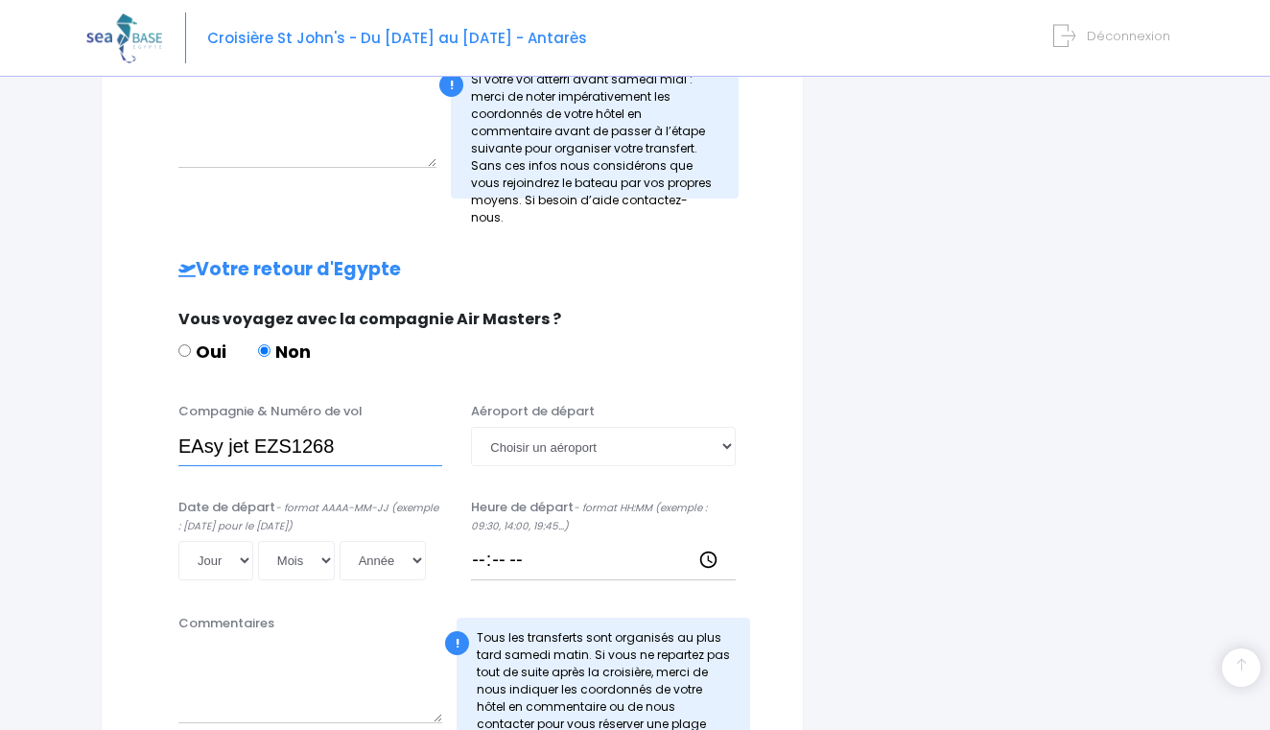
scroll to position [811, 0]
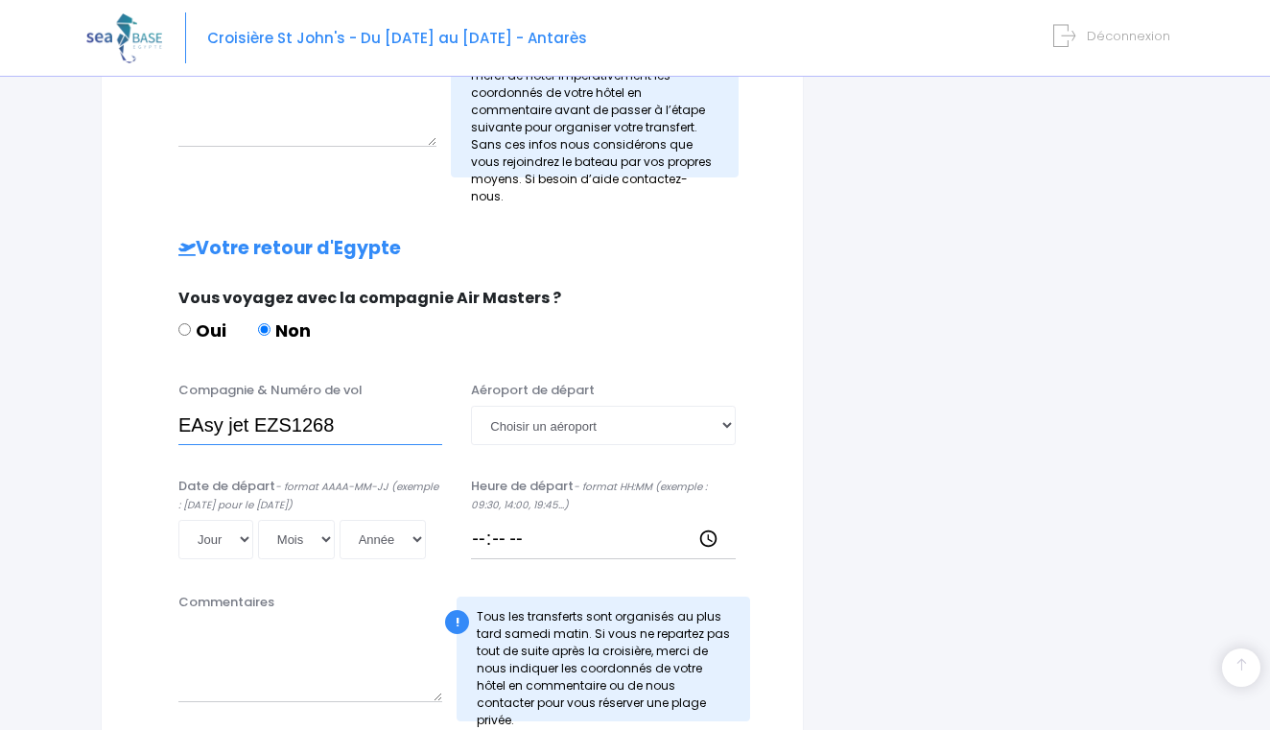
type input "EAsy jet EZS1268"
select select "13"
select select "12"
select select "2025"
type input "2025-12-13"
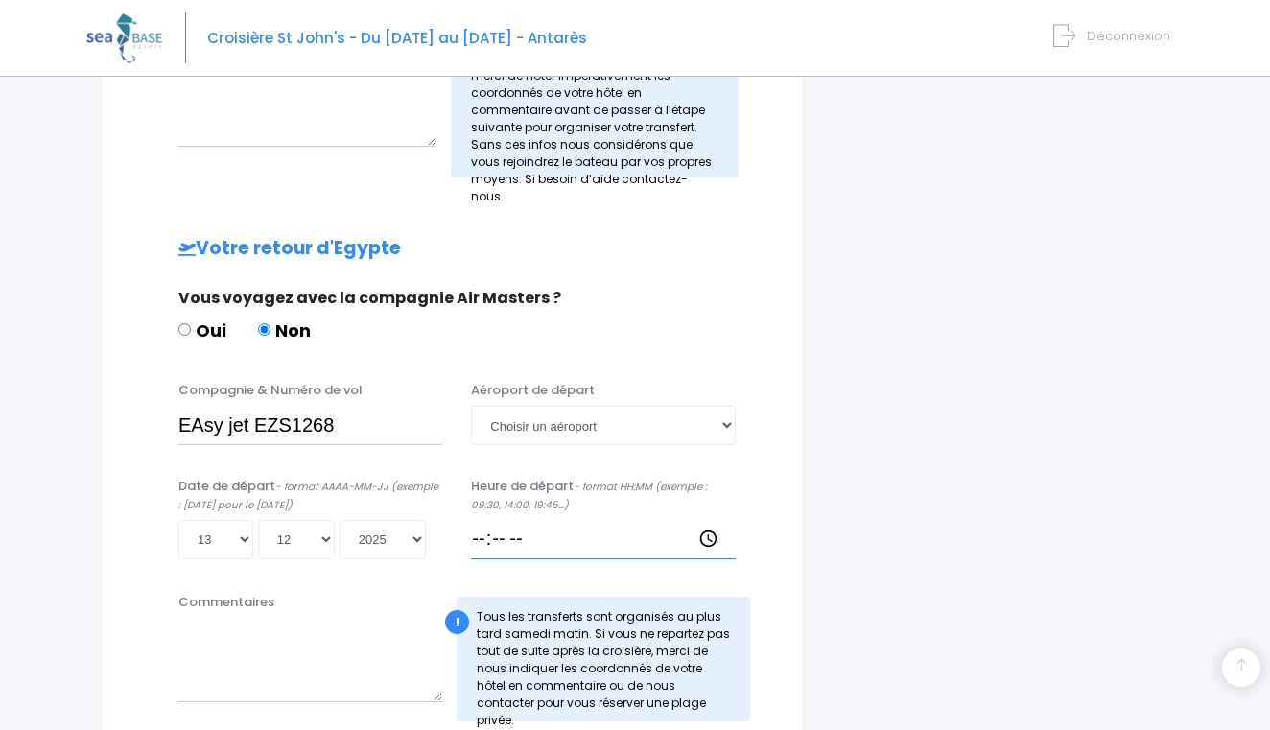
click at [531, 526] on input "Heure de départ - format HH:MM (exemple : 09:30, 14:00, 19:45...)" at bounding box center [603, 539] width 264 height 38
select select "Hurghada"
click at [515, 520] on input "Heure de départ - format HH:MM (exemple : 09:30, 14:00, 19:45...)" at bounding box center [603, 539] width 264 height 38
click at [488, 523] on input "Heure de départ - format HH:MM (exemple : 09:30, 14:00, 19:45...)" at bounding box center [603, 539] width 264 height 38
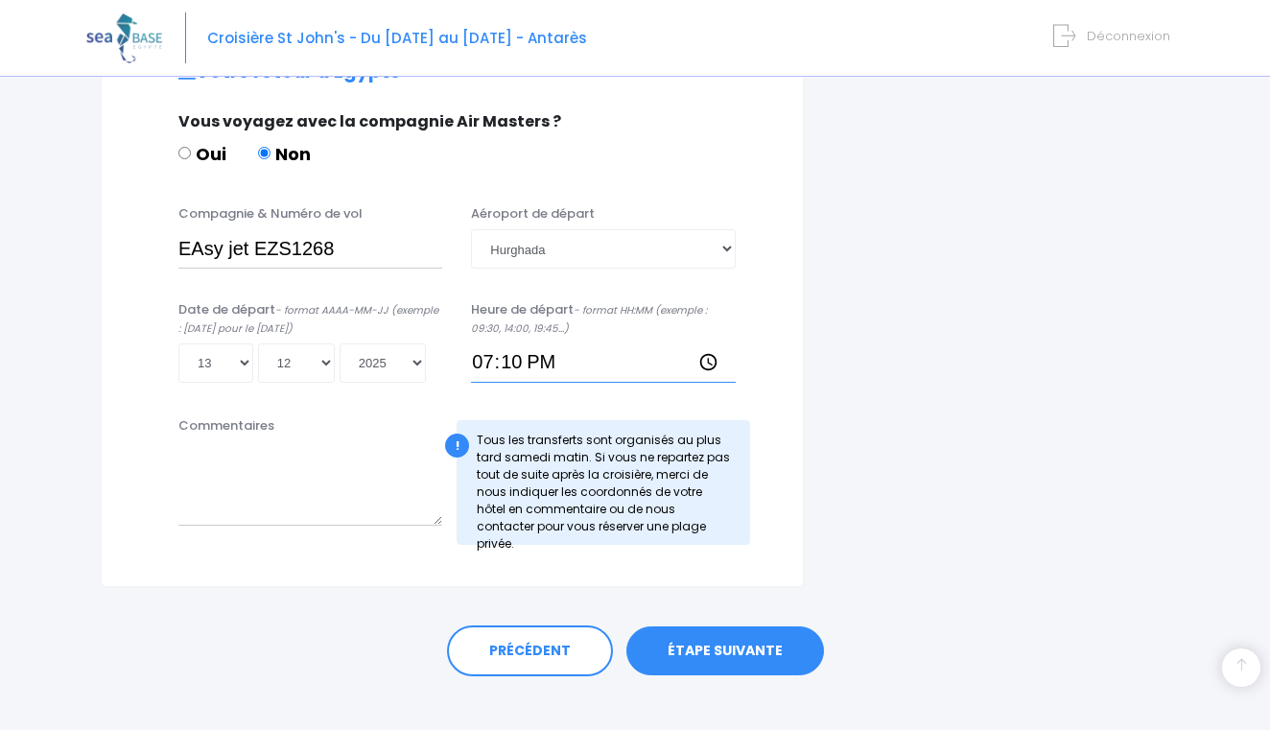
scroll to position [987, 0]
type input "19:10"
click at [655, 632] on link "ÉTAPE SUIVANTE" at bounding box center [725, 652] width 198 height 50
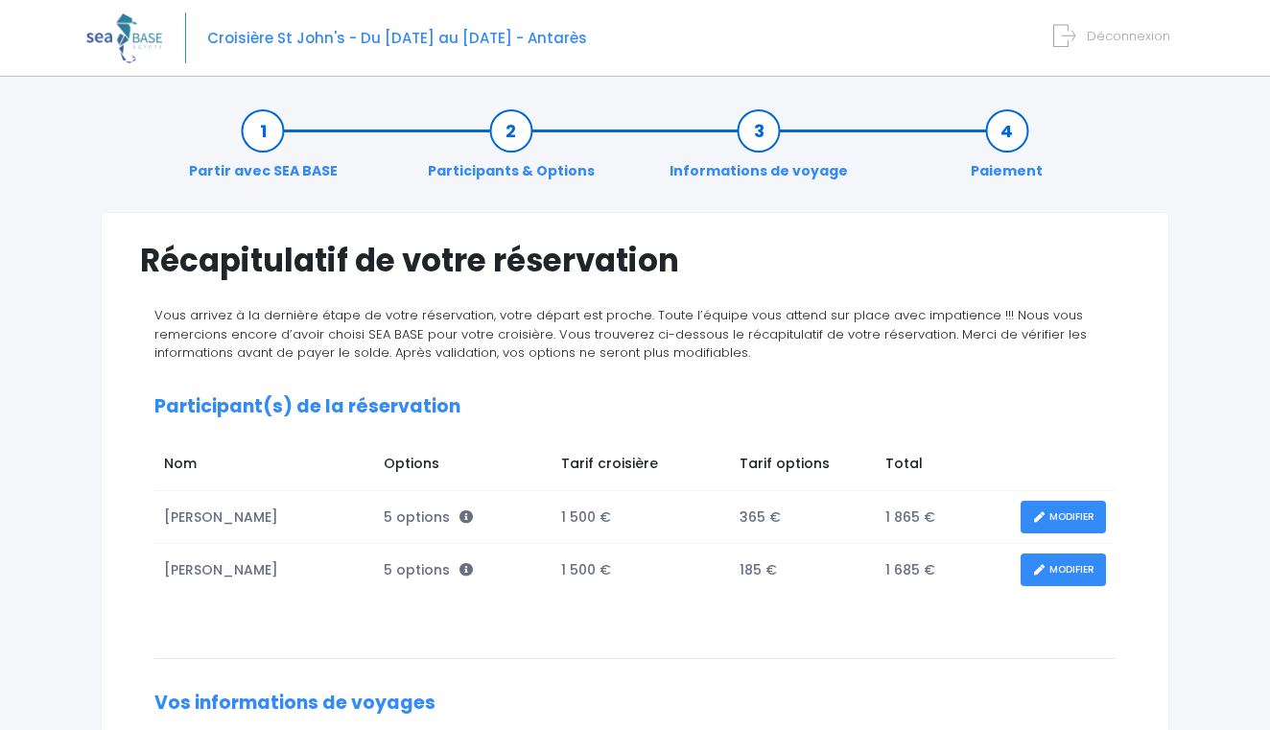
click at [1046, 575] on link "MODIFIER" at bounding box center [1062, 570] width 85 height 34
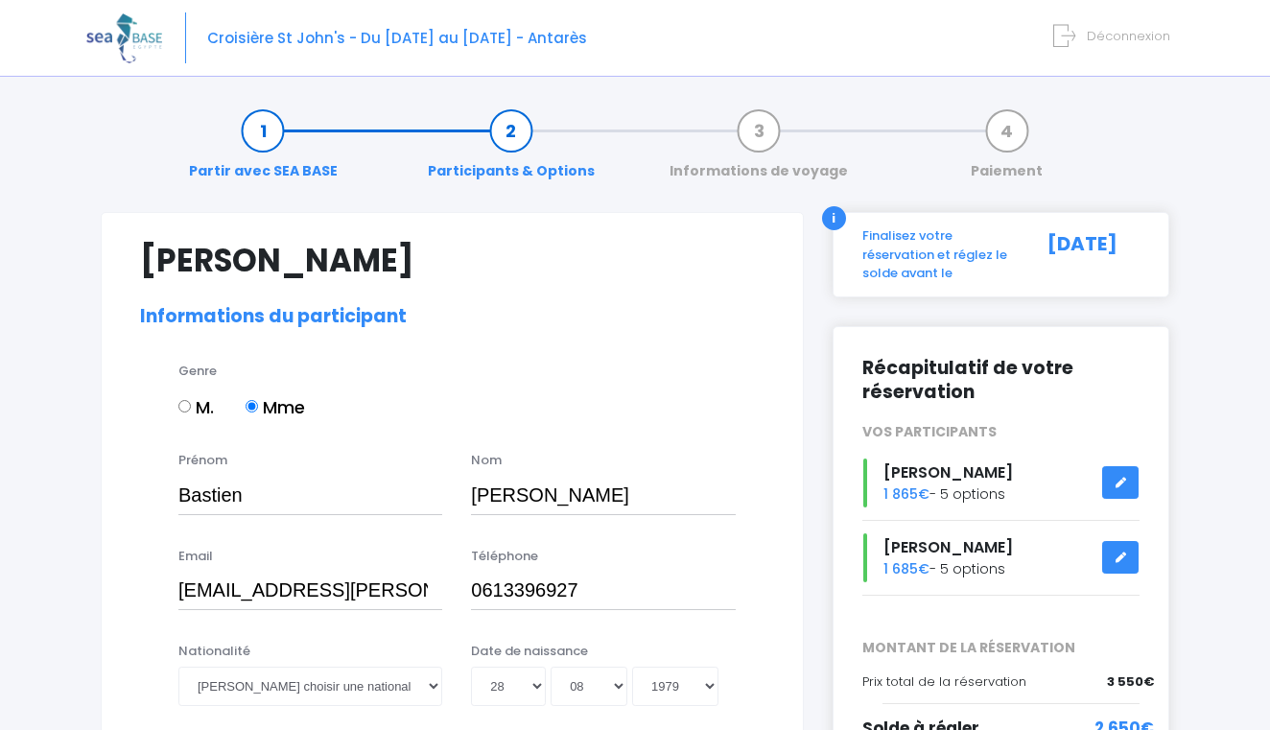
select select "PADI Open Water diver"
select select "42/43"
select select "ML"
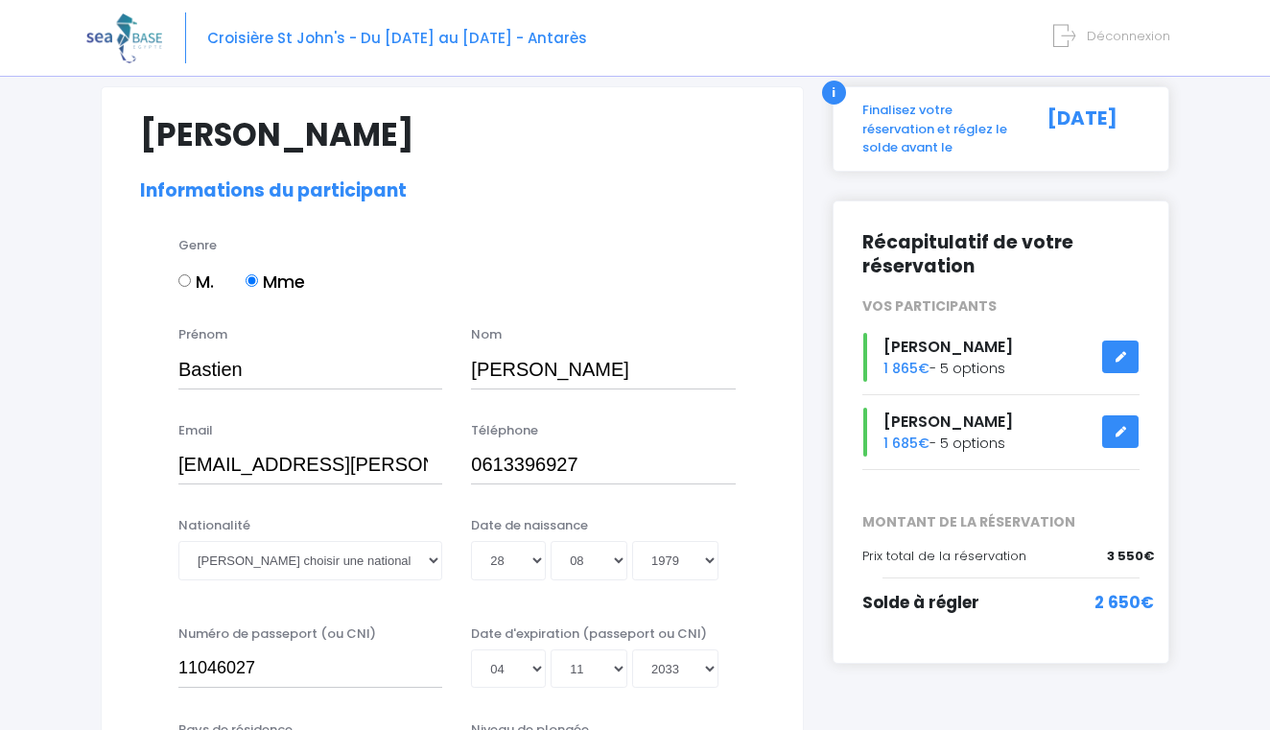
scroll to position [158, 0]
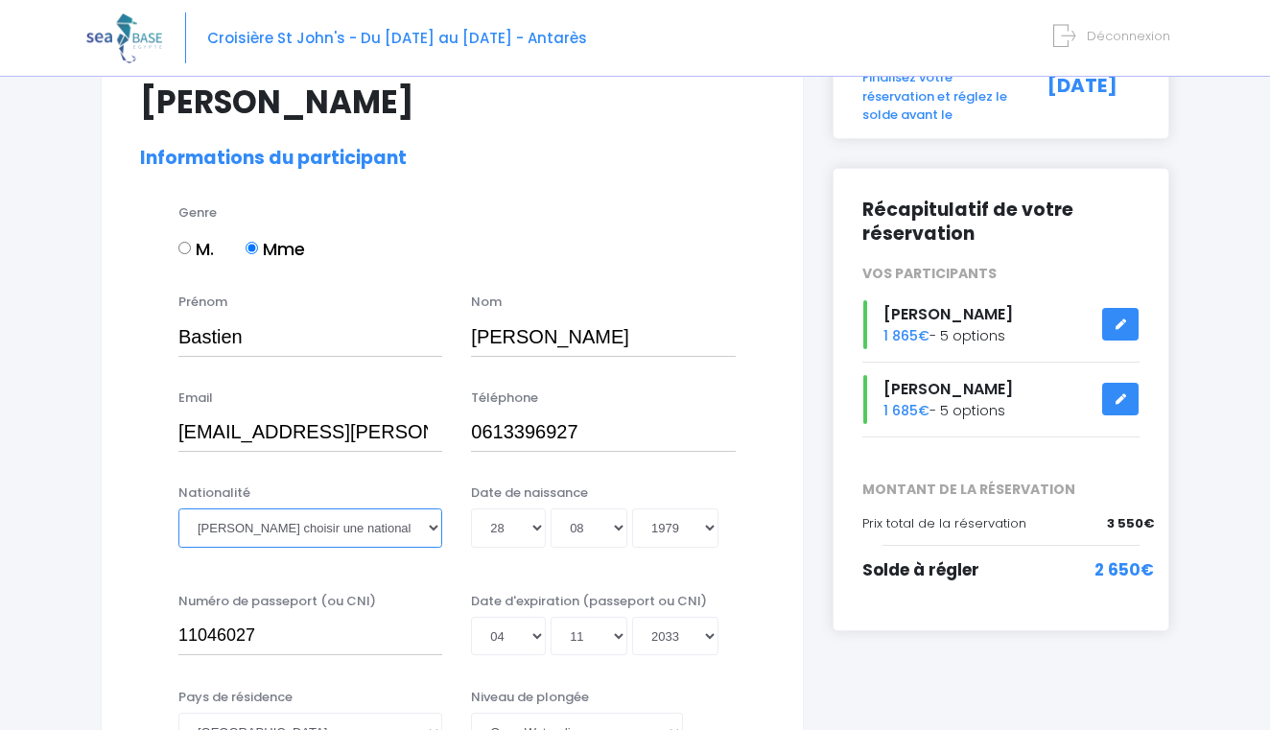
select select "Française"
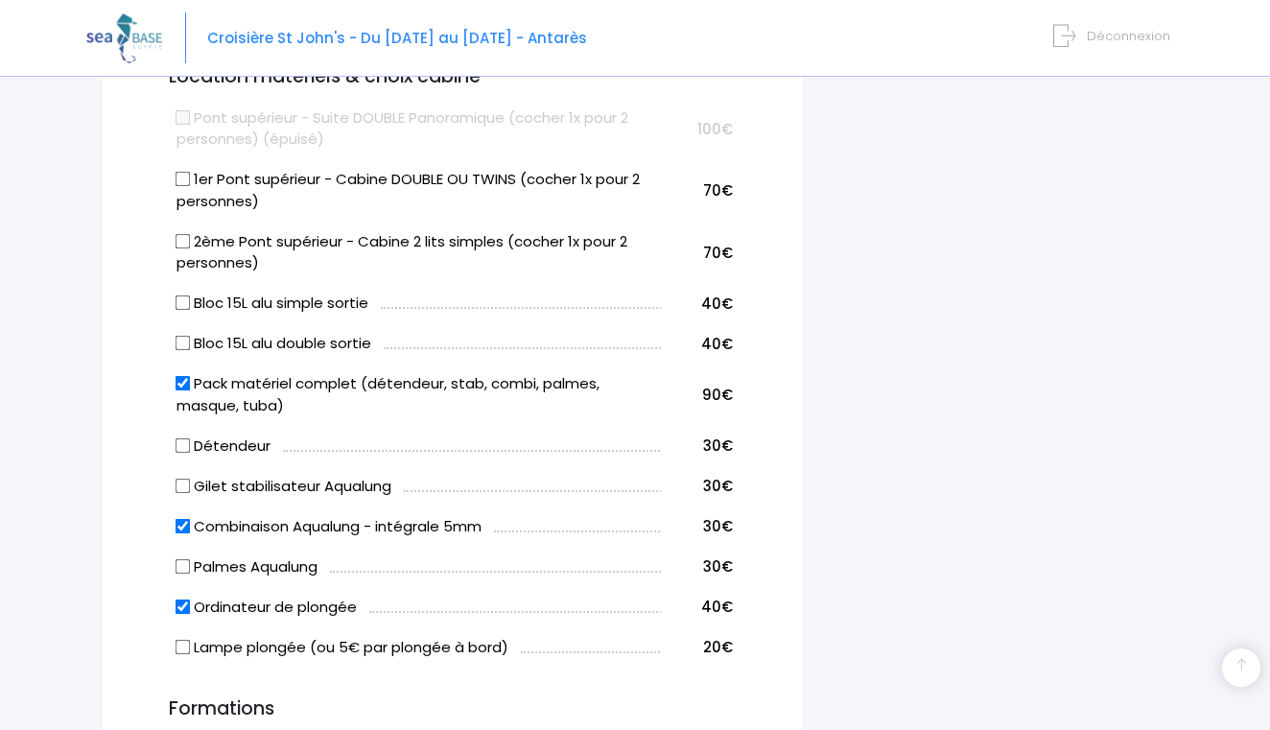
scroll to position [1122, 0]
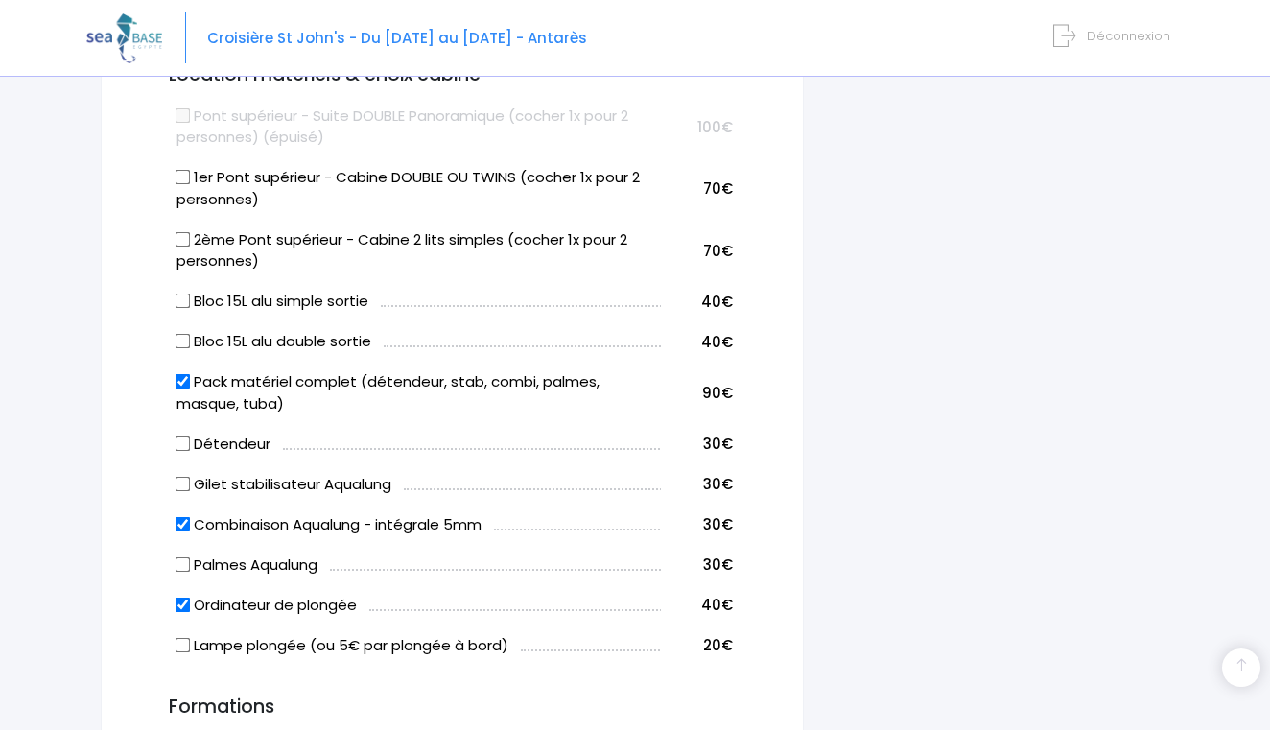
click at [183, 518] on input "Combinaison Aqualung - intégrale 5mm" at bounding box center [182, 523] width 15 height 15
checkbox input "false"
click at [182, 596] on input "Ordinateur de plongée" at bounding box center [182, 603] width 15 height 15
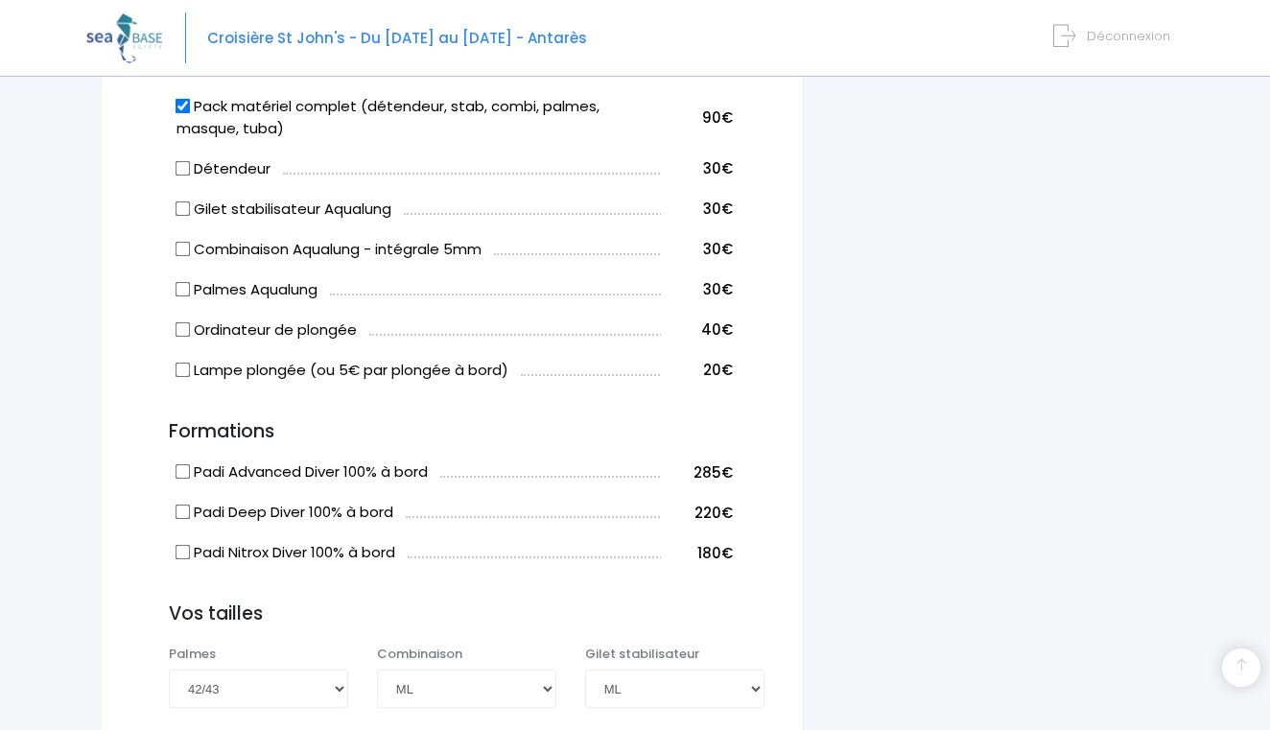
scroll to position [1397, 0]
click at [181, 321] on input "Ordinateur de plongée" at bounding box center [182, 328] width 15 height 15
checkbox input "true"
click at [180, 545] on input "Padi Nitrox Diver 100% à bord" at bounding box center [182, 552] width 15 height 15
checkbox input "true"
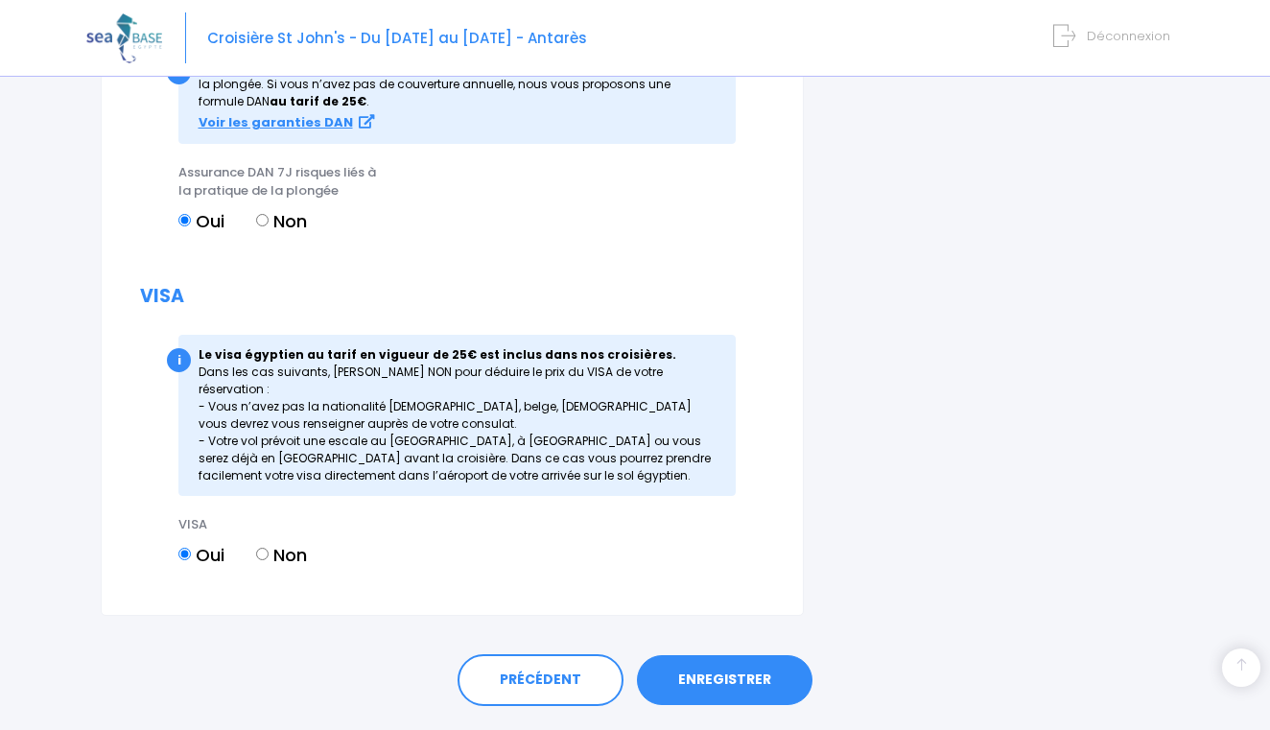
scroll to position [2410, 0]
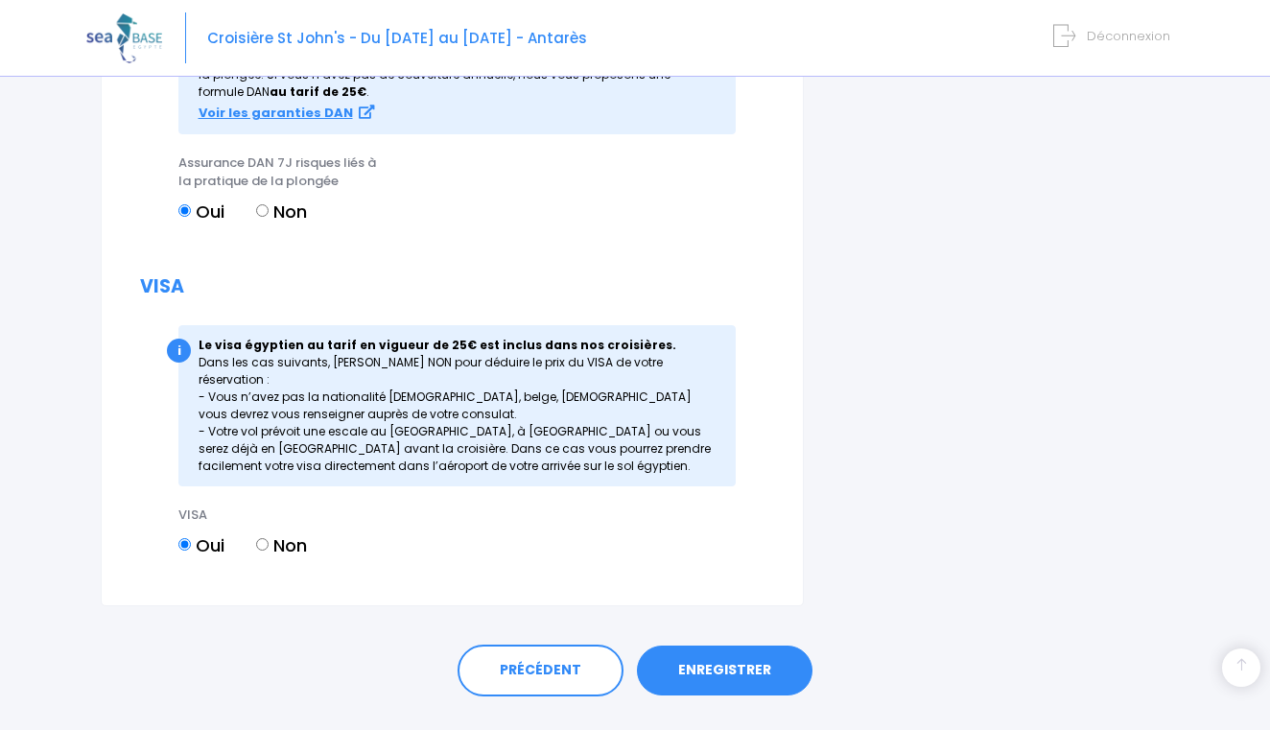
click at [707, 645] on link "ENREGISTRER" at bounding box center [724, 670] width 175 height 50
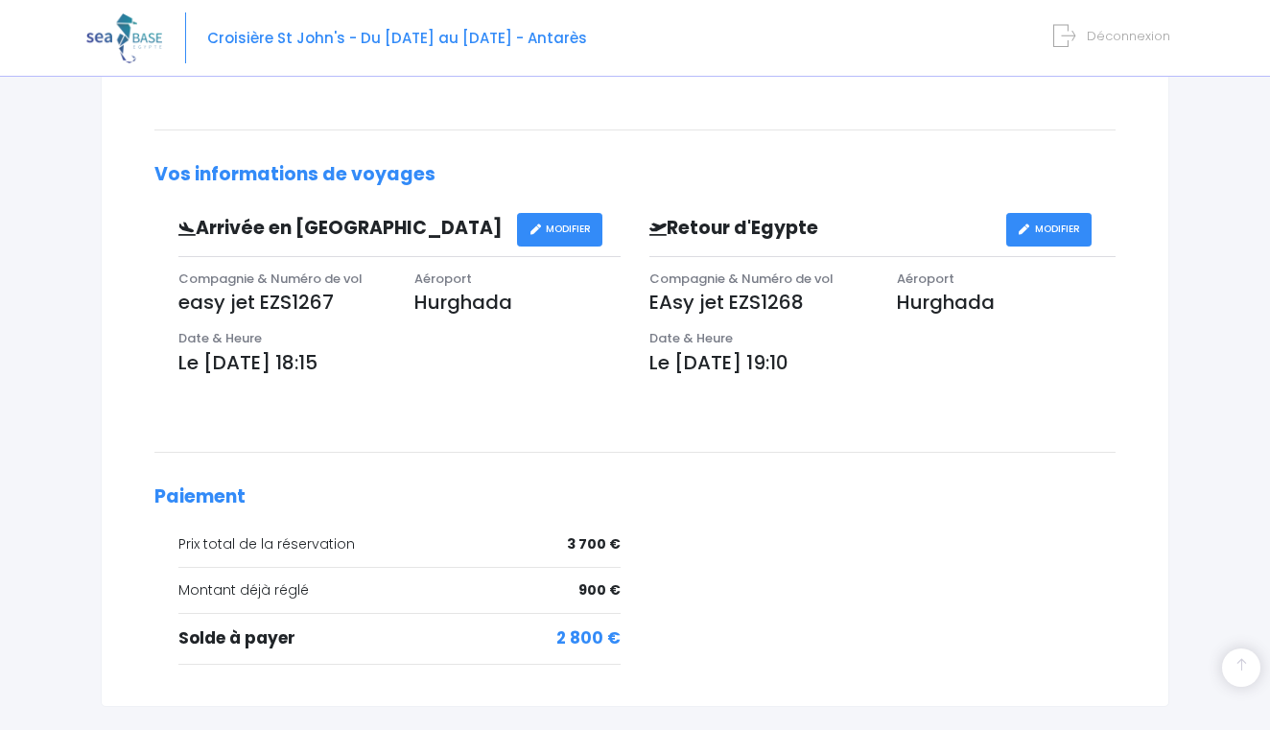
scroll to position [533, 0]
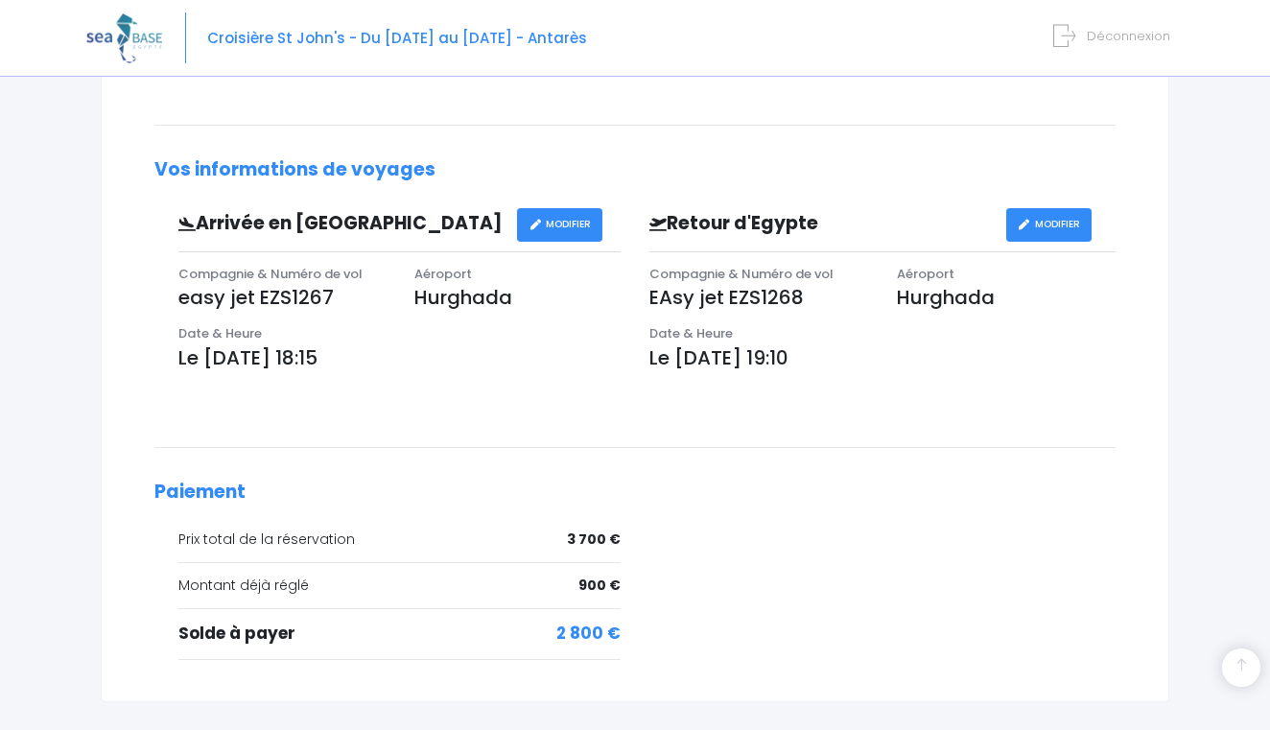
click at [560, 221] on link "MODIFIER" at bounding box center [559, 225] width 85 height 34
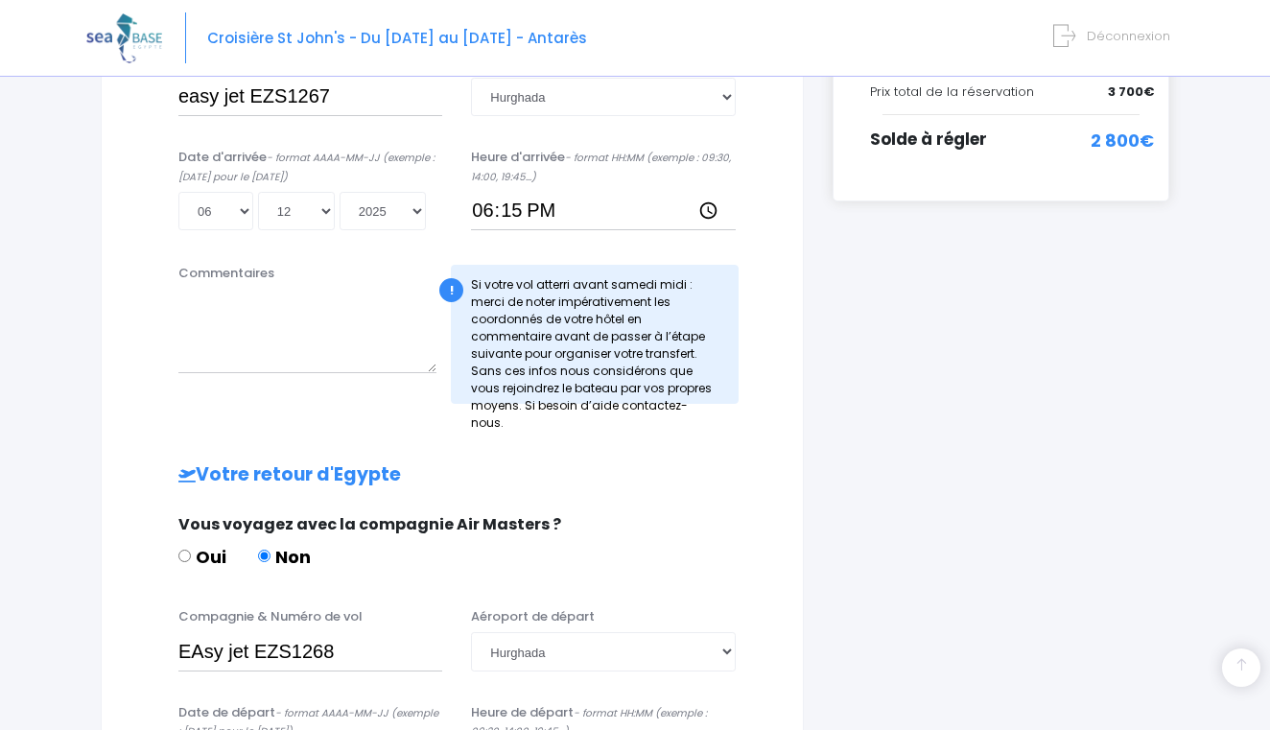
scroll to position [566, 0]
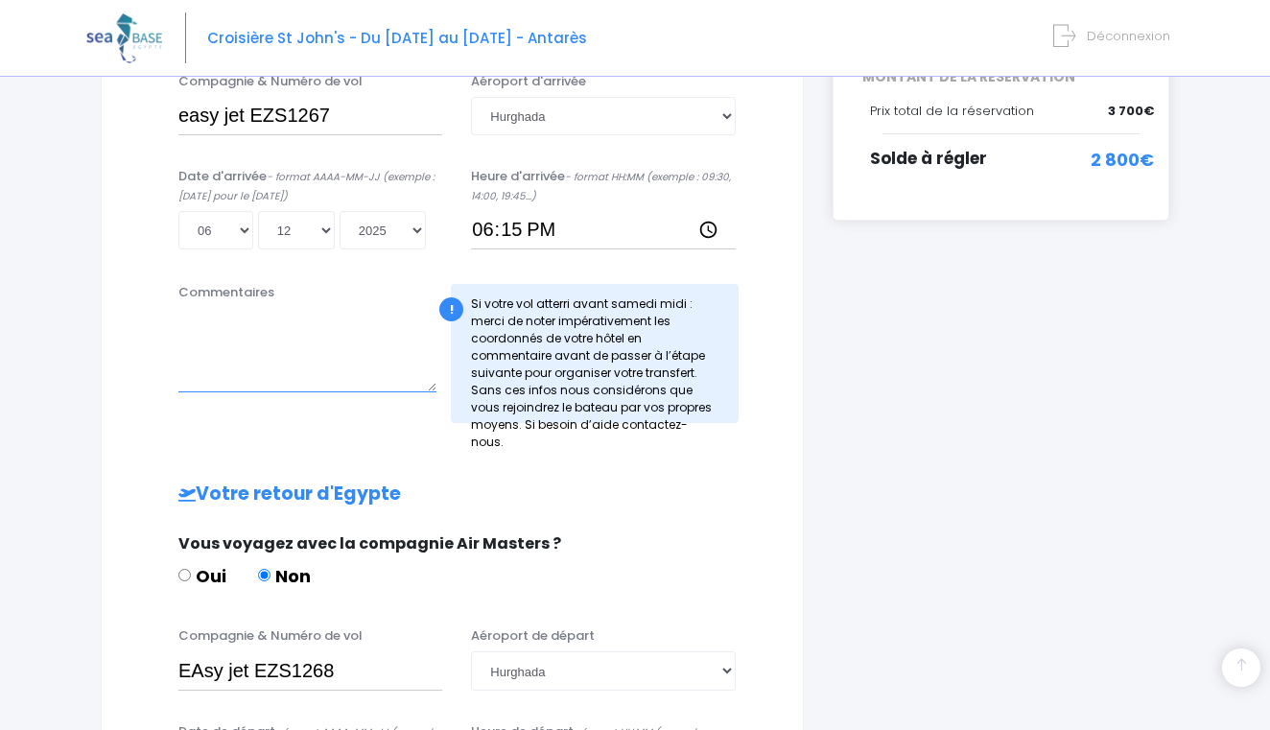
click at [260, 333] on textarea "Commentaires" at bounding box center [307, 350] width 258 height 84
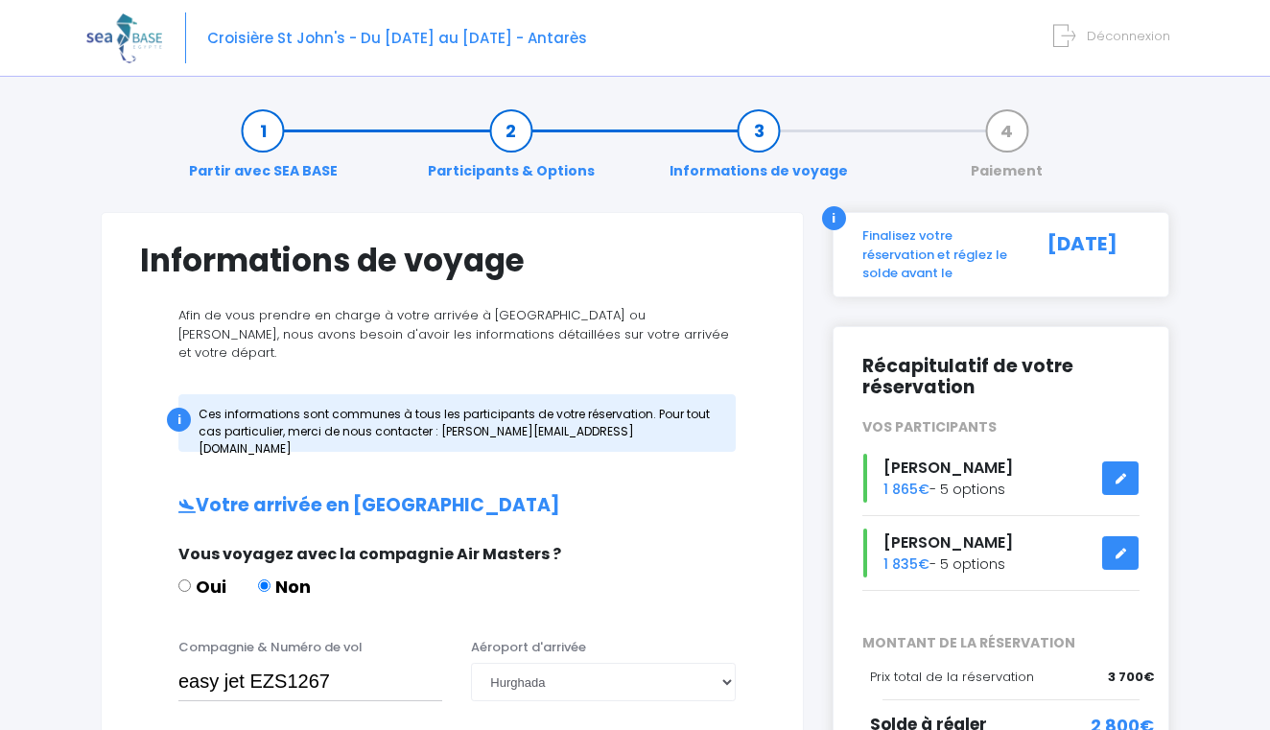
scroll to position [0, 0]
type textarea "Pour l'aller, Bastien Fricker qui est avec moi arrivera beaucoup plus tard car …"
click at [509, 133] on link "Participants & Options" at bounding box center [511, 151] width 186 height 60
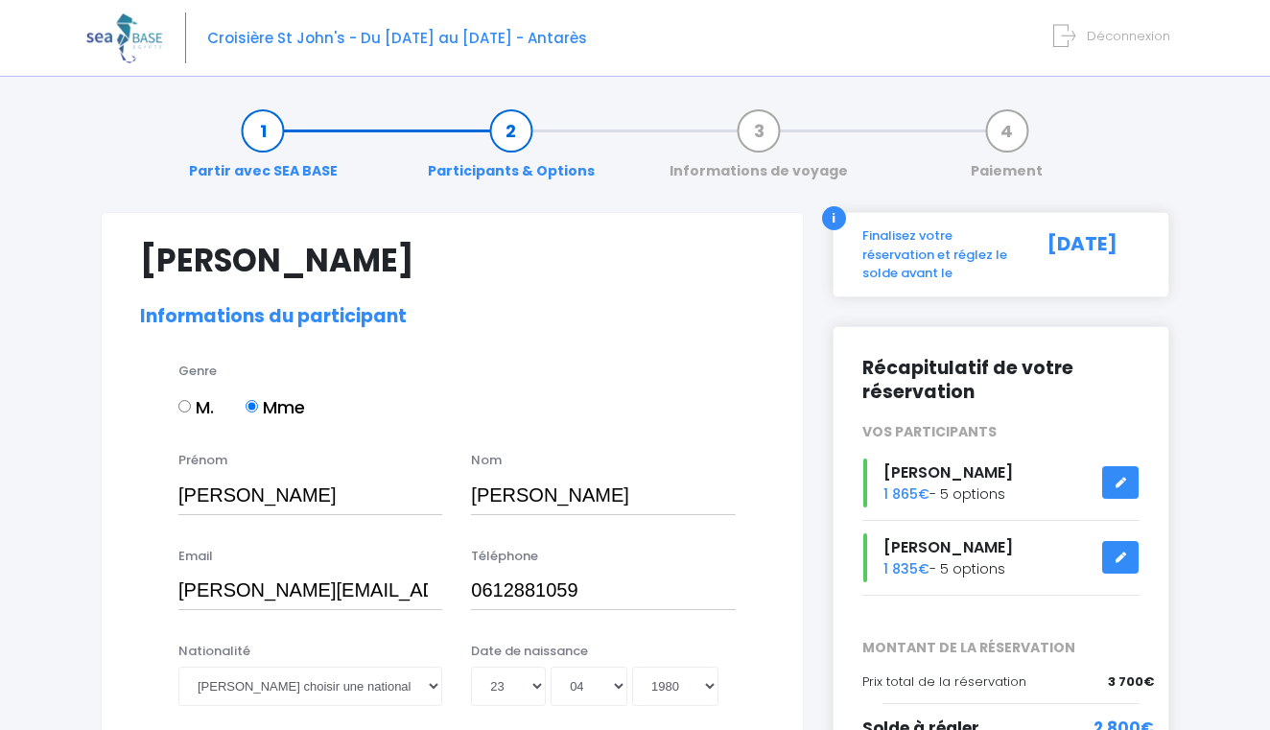
select select "N1"
select select "38/39"
select select "S"
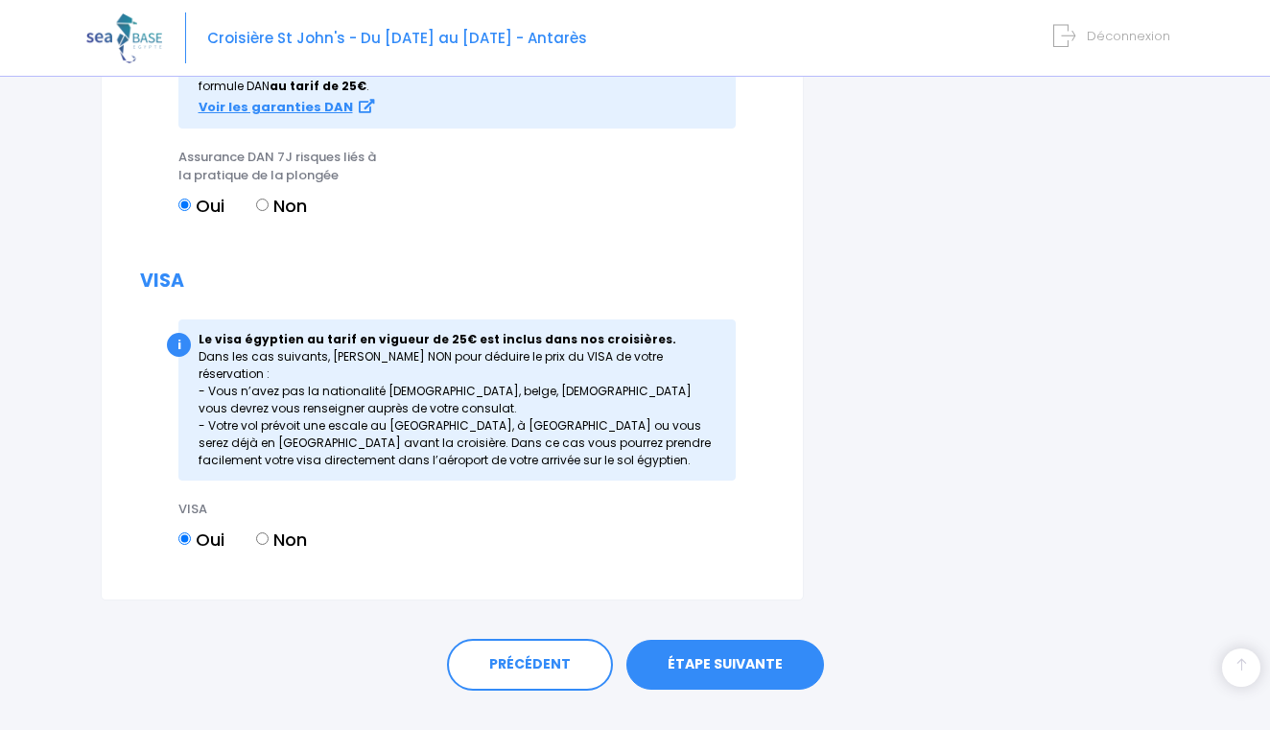
scroll to position [2413, 0]
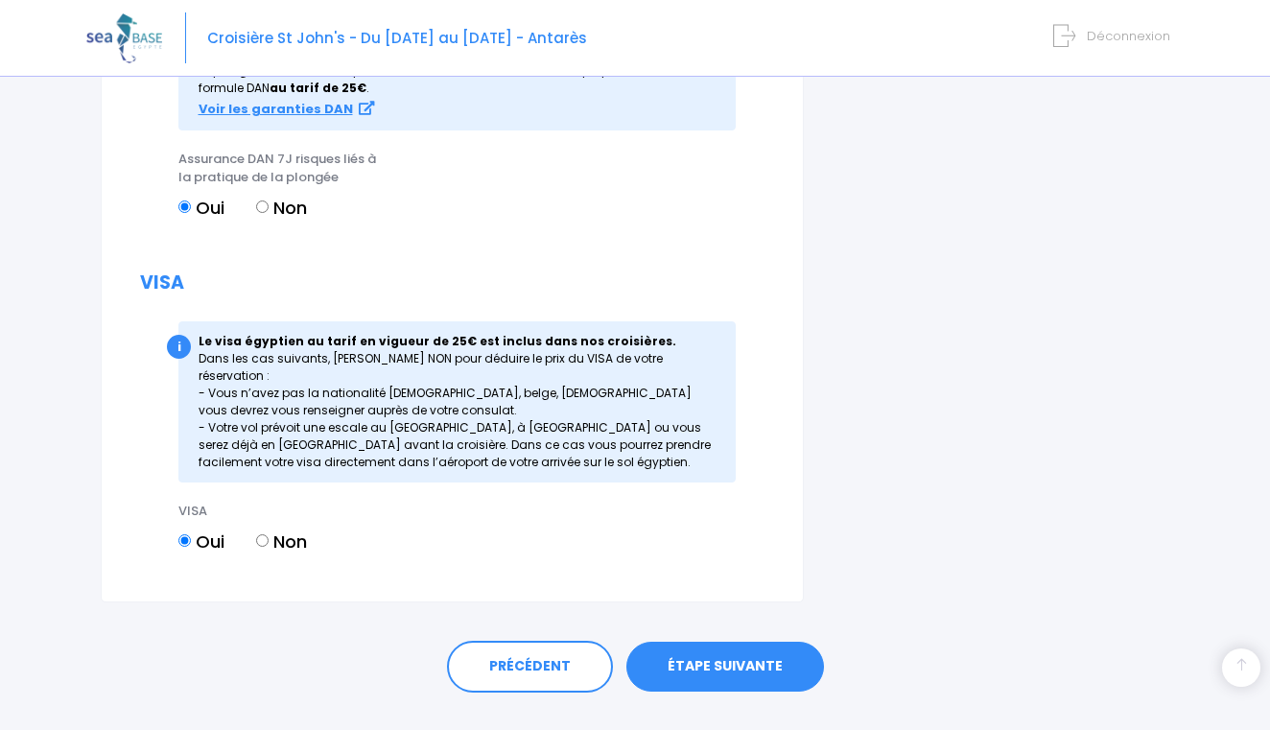
click at [676, 641] on link "ÉTAPE SUIVANTE" at bounding box center [725, 666] width 198 height 50
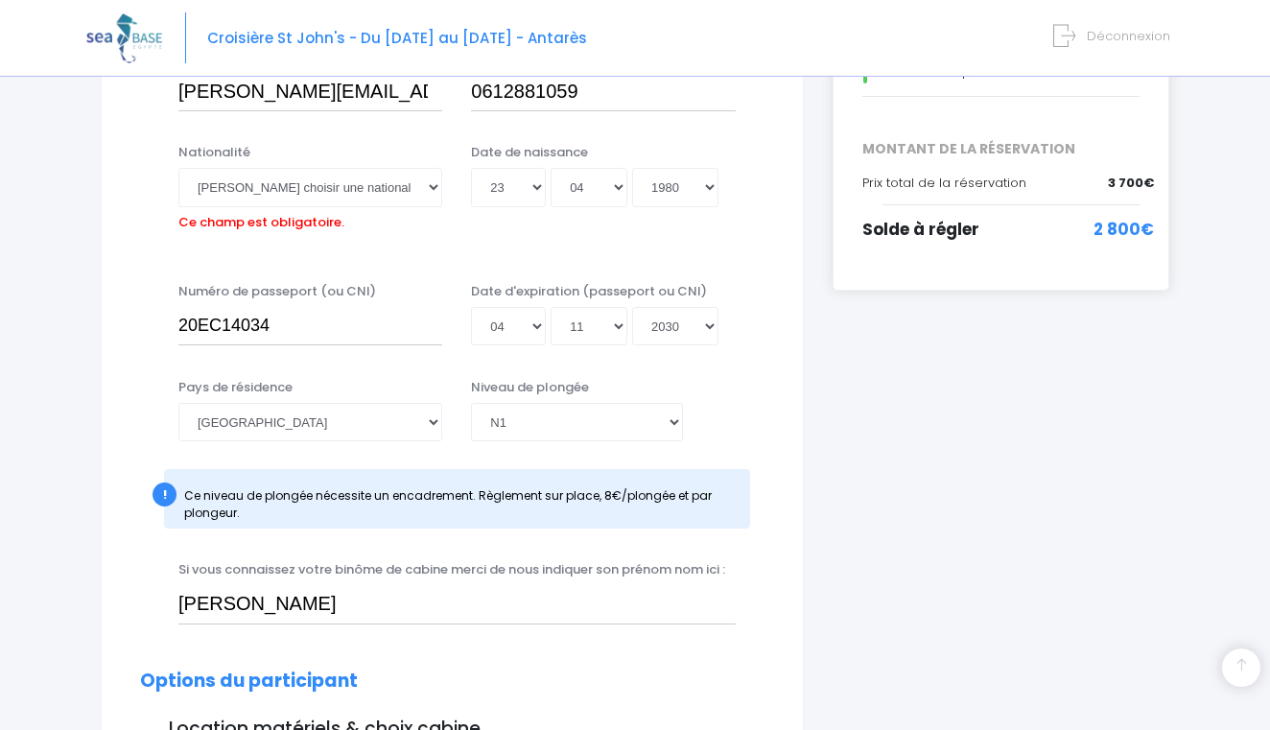
scroll to position [472, 0]
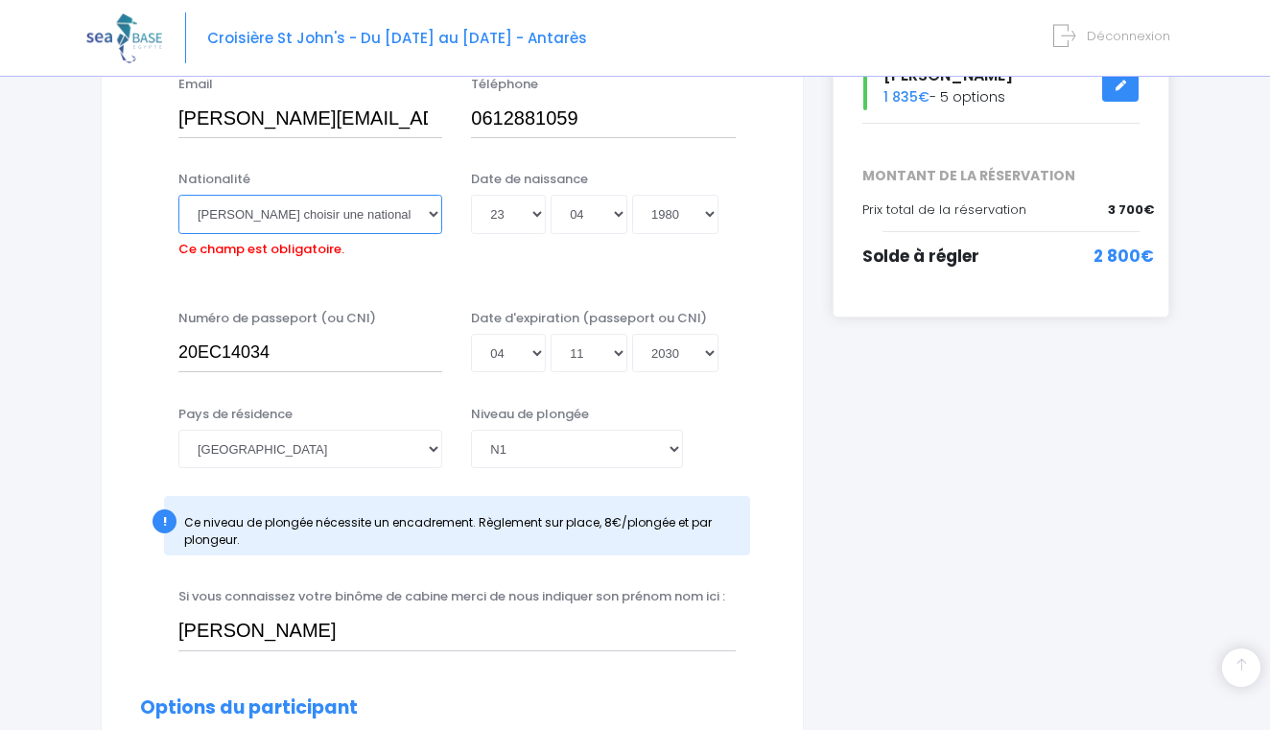
select select "Française"
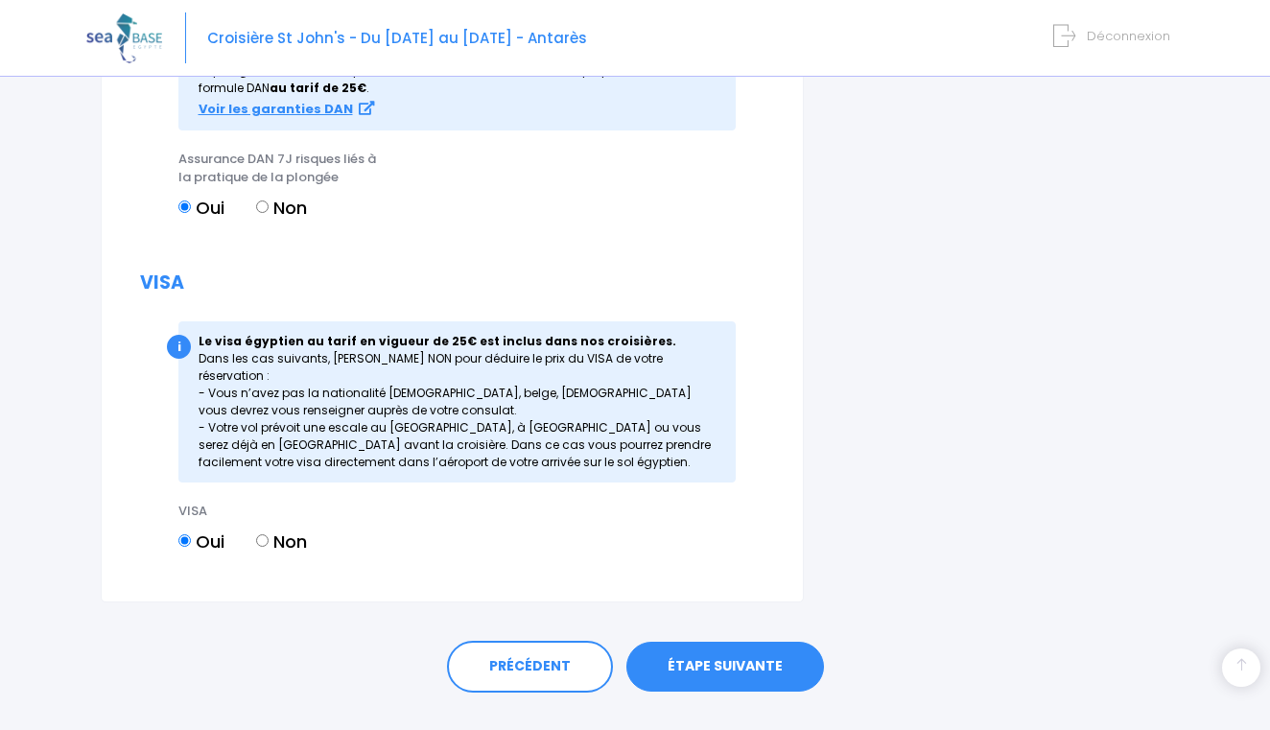
scroll to position [2443, 0]
click at [684, 642] on link "ÉTAPE SUIVANTE" at bounding box center [725, 667] width 198 height 50
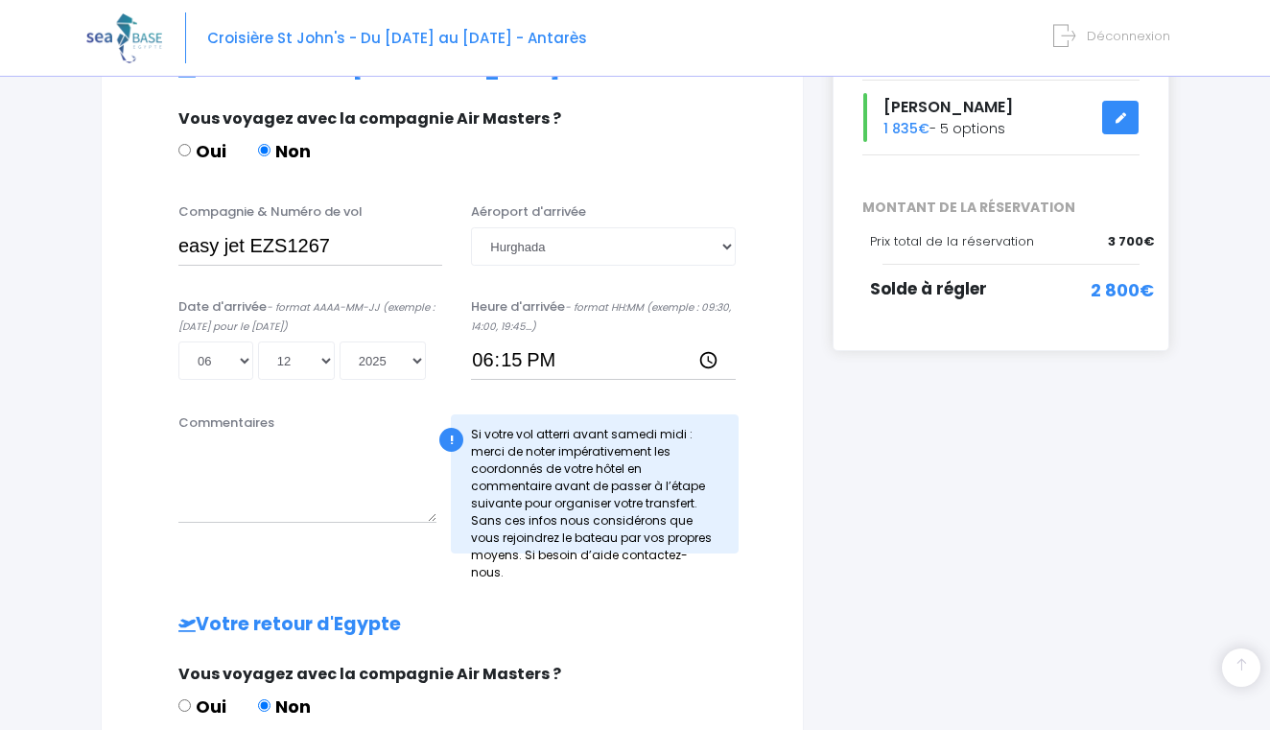
scroll to position [436, 0]
click at [225, 458] on textarea "Commentaires" at bounding box center [307, 479] width 258 height 84
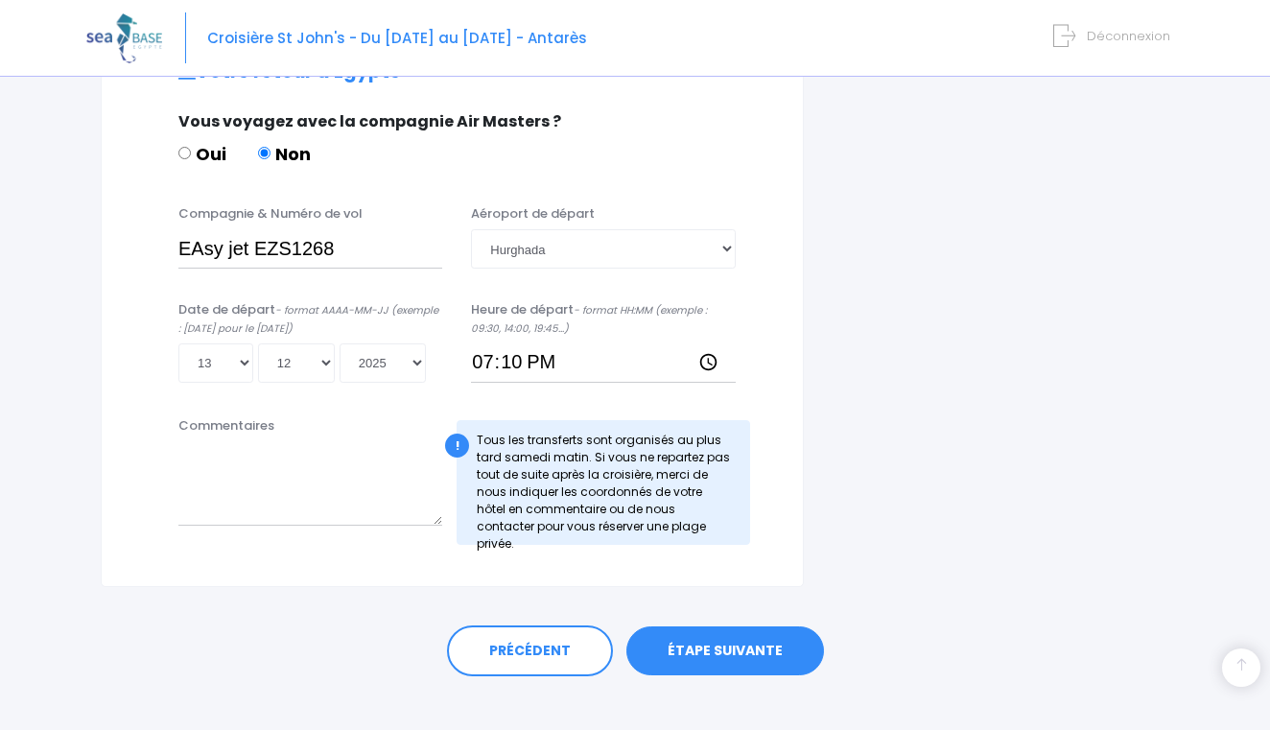
scroll to position [987, 0]
type textarea "[PERSON_NAME] arrivera tard dans la nuit du 06 au 07 car arrivée de [GEOGRAPHIC…"
click at [698, 629] on link "ÉTAPE SUIVANTE" at bounding box center [725, 652] width 198 height 50
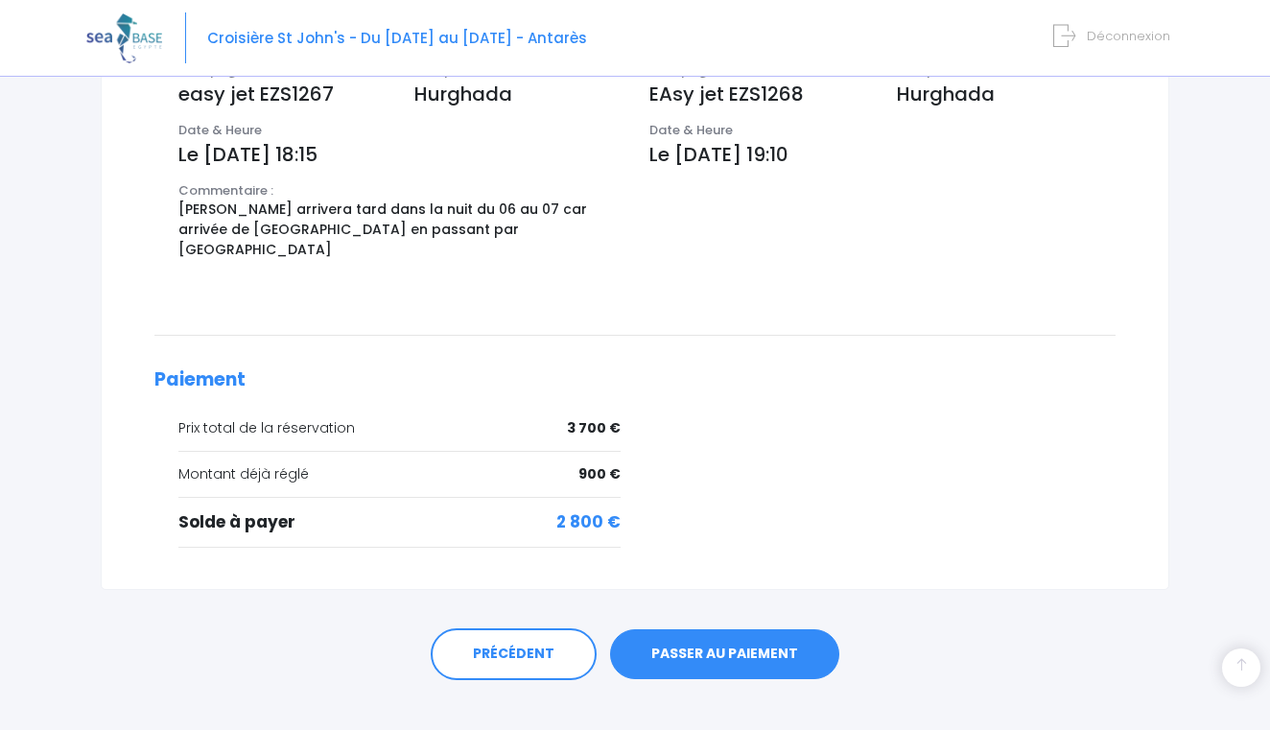
scroll to position [735, 0]
click at [698, 630] on link "PASSER AU PAIEMENT" at bounding box center [724, 655] width 229 height 50
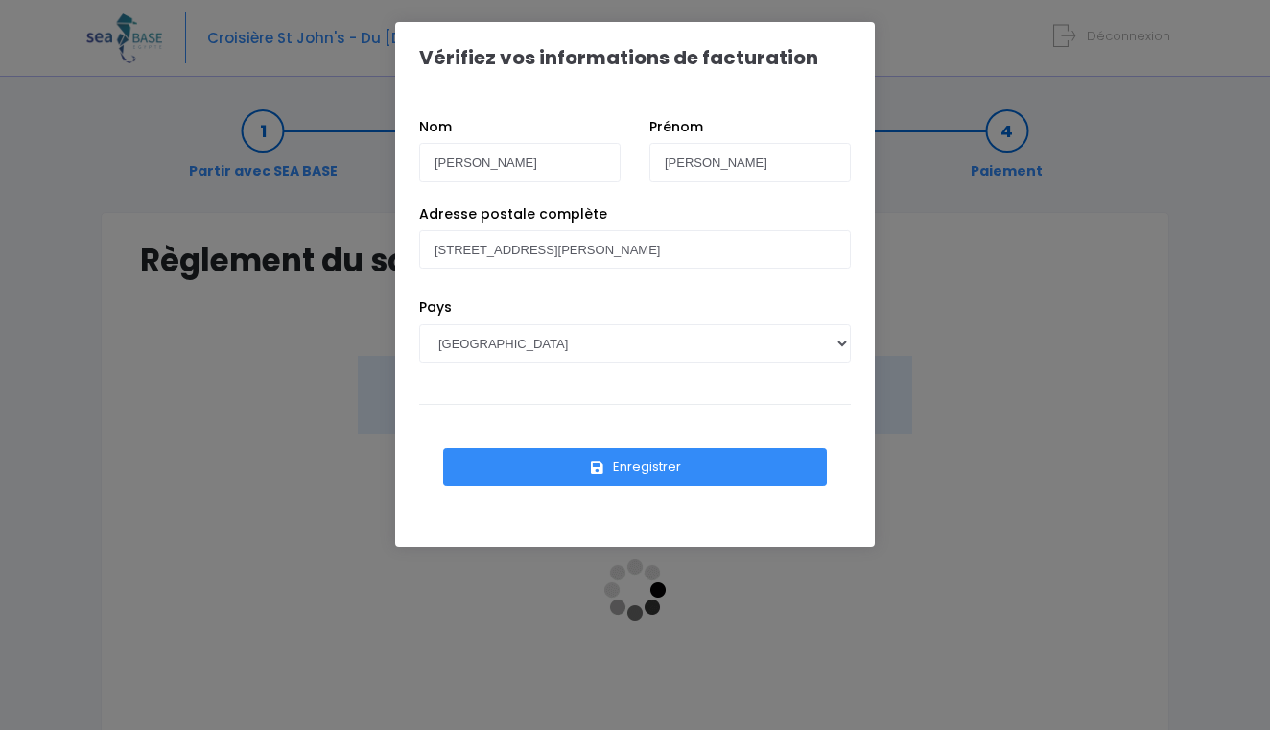
click at [996, 401] on div "Vérifiez vos informations de facturation Nom Herrmann Prénom Aurelie Pays AFGHA…" at bounding box center [635, 365] width 1270 height 730
click at [240, 328] on div "Vérifiez vos informations de facturation Nom Herrmann Prénom Aurelie Pays AFGHA…" at bounding box center [635, 365] width 1270 height 730
click at [212, 388] on div "Vérifiez vos informations de facturation Nom Herrmann Prénom Aurelie Pays AFGHA…" at bounding box center [635, 365] width 1270 height 730
click at [963, 319] on div "Vérifiez vos informations de facturation Nom Herrmann Prénom Aurelie Pays AFGHA…" at bounding box center [635, 365] width 1270 height 730
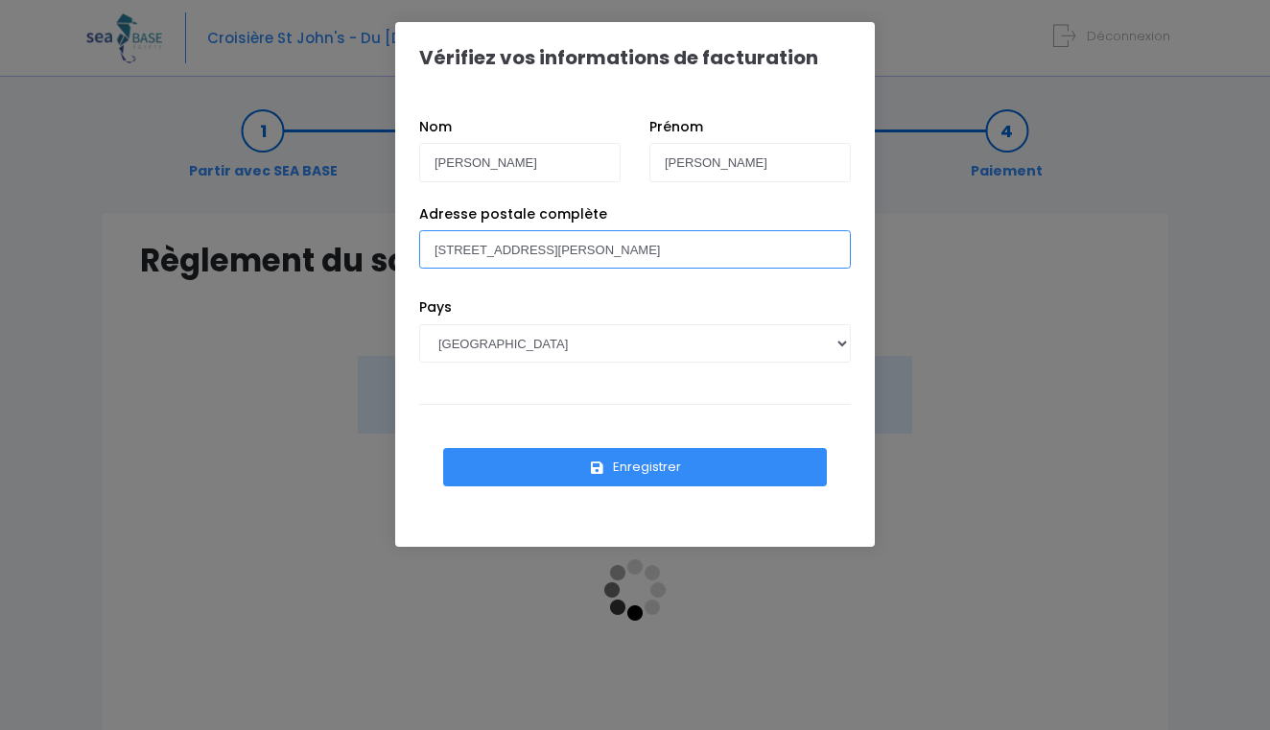
click at [673, 256] on input "4 rue Charles Schmidt 67100 Stras" at bounding box center [634, 249] width 431 height 38
type input "4 rue Charles Schmidt 67100 Strasbourg"
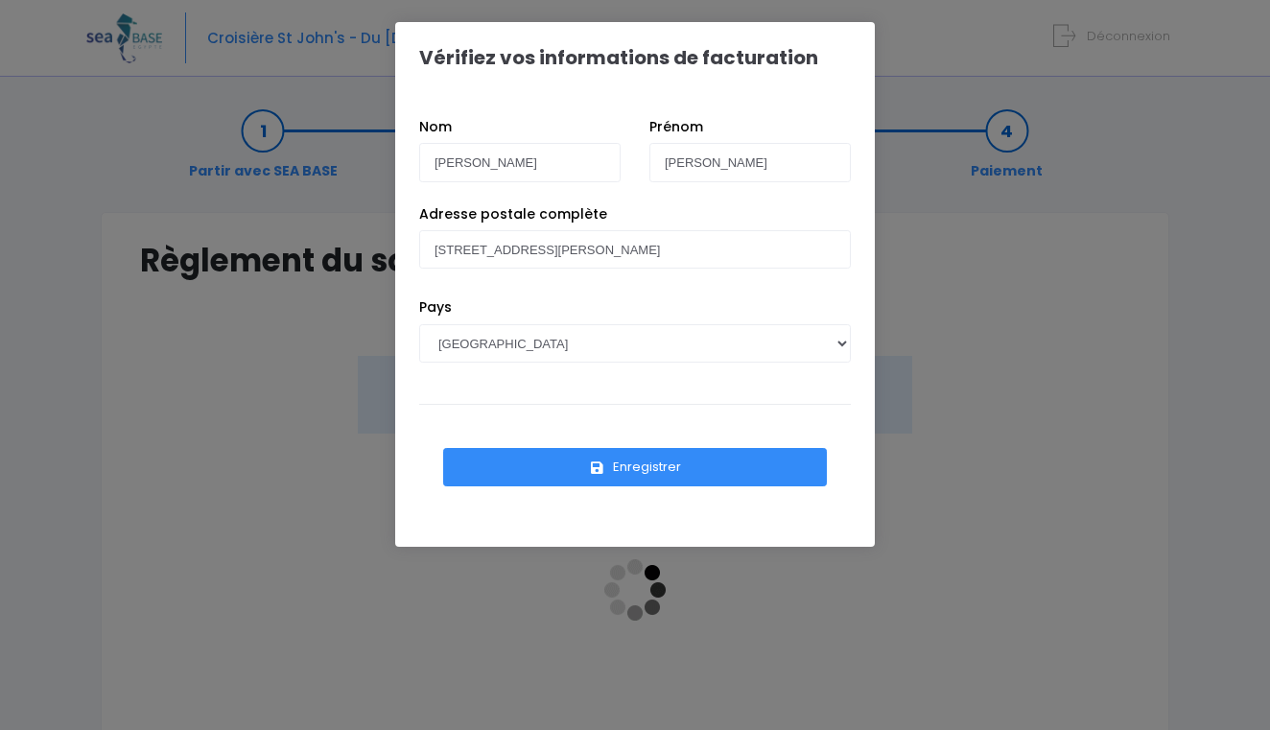
click at [611, 466] on button "Enregistrer" at bounding box center [635, 467] width 384 height 38
